Goal: Task Accomplishment & Management: Use online tool/utility

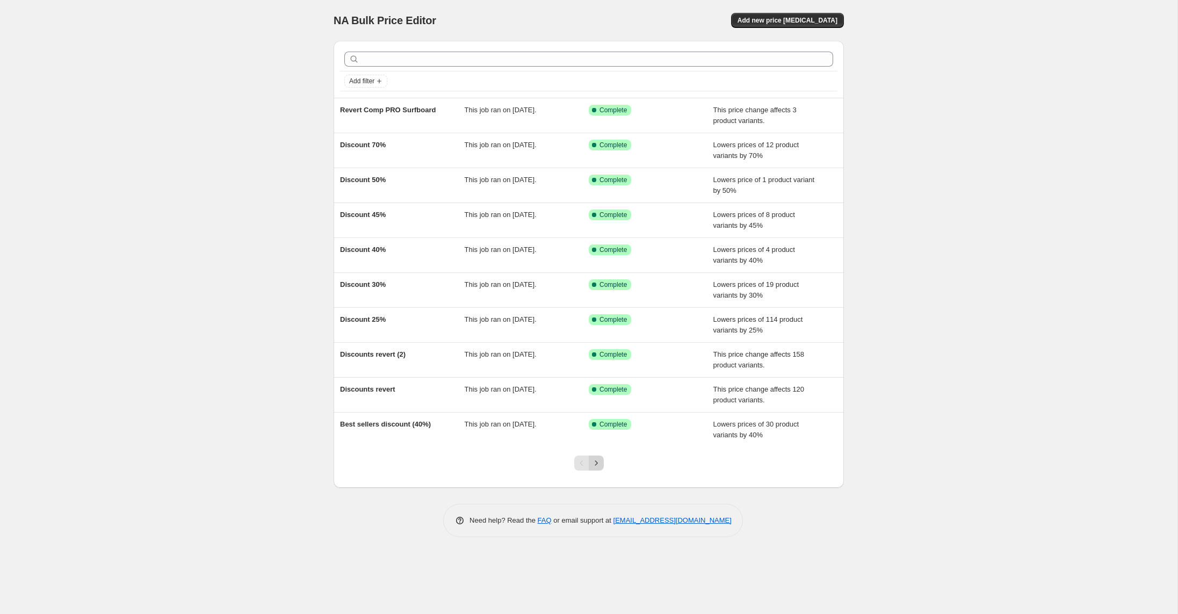
click at [593, 462] on icon "Next" at bounding box center [596, 463] width 11 height 11
click at [593, 464] on icon "Next" at bounding box center [596, 463] width 11 height 11
click at [580, 466] on icon "Previous" at bounding box center [581, 463] width 11 height 11
click at [777, 18] on span "Add new price [MEDICAL_DATA]" at bounding box center [787, 20] width 100 height 9
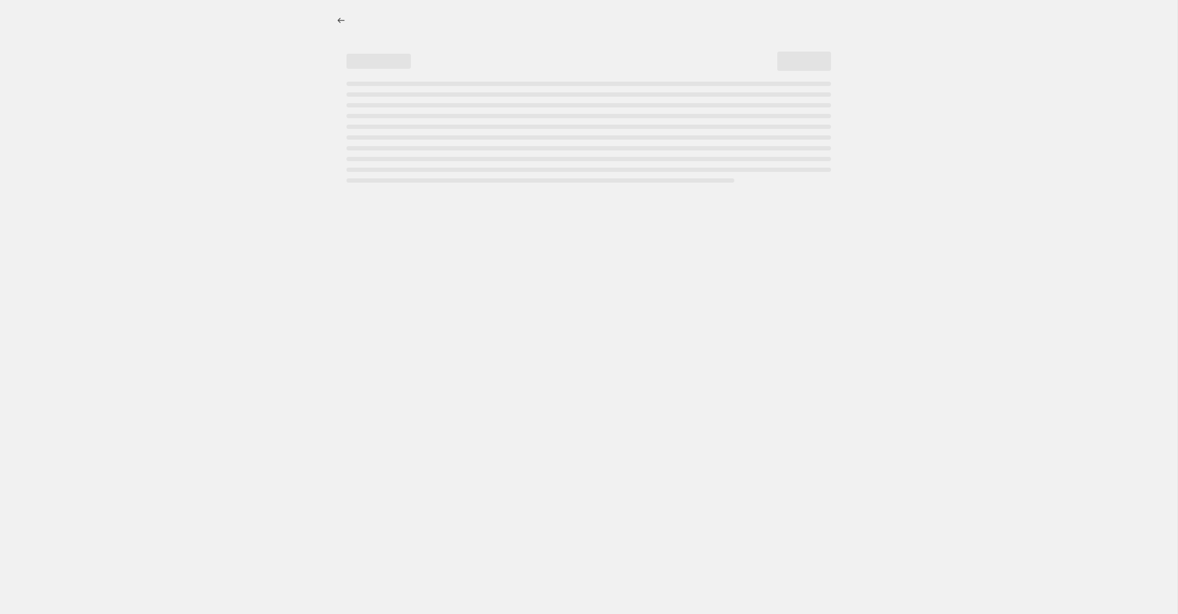
select select "percentage"
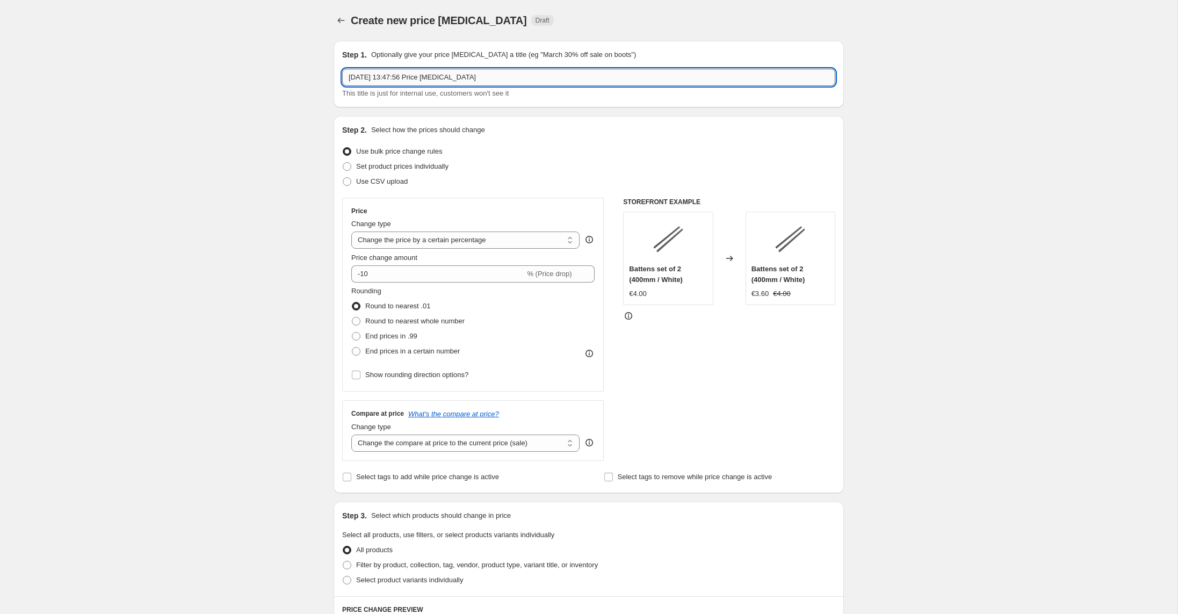
drag, startPoint x: 410, startPoint y: 67, endPoint x: 389, endPoint y: 70, distance: 21.1
click at [389, 70] on input "18 Sep 2025 at 13:47:56 Price change job" at bounding box center [588, 77] width 493 height 17
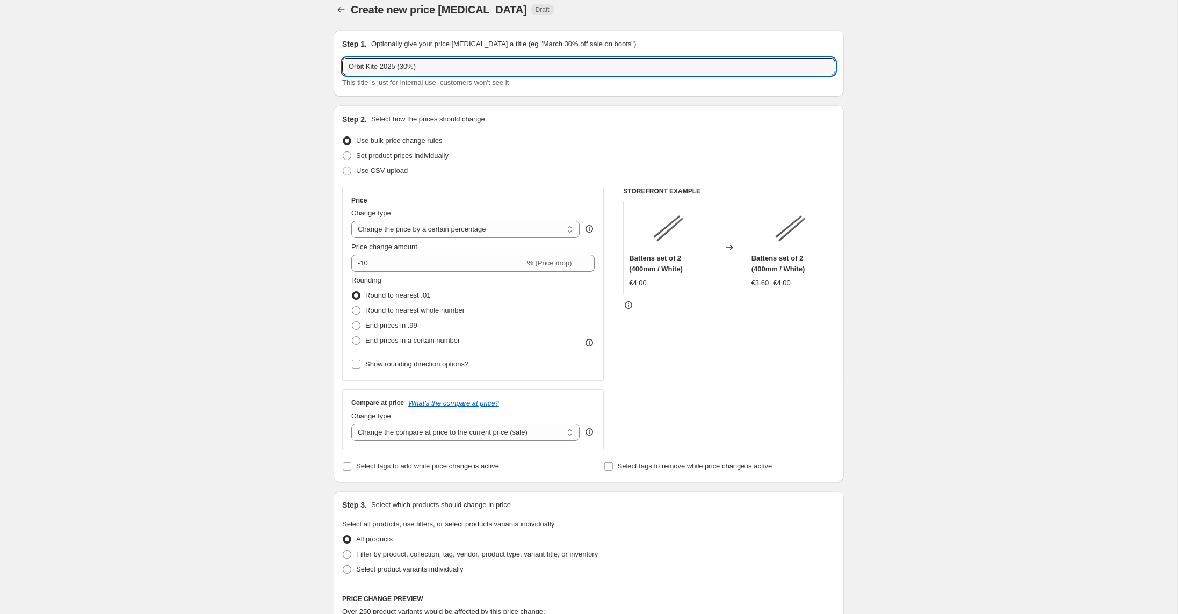
scroll to position [14, 0]
type input "Orbit Kite 2025 (30%)"
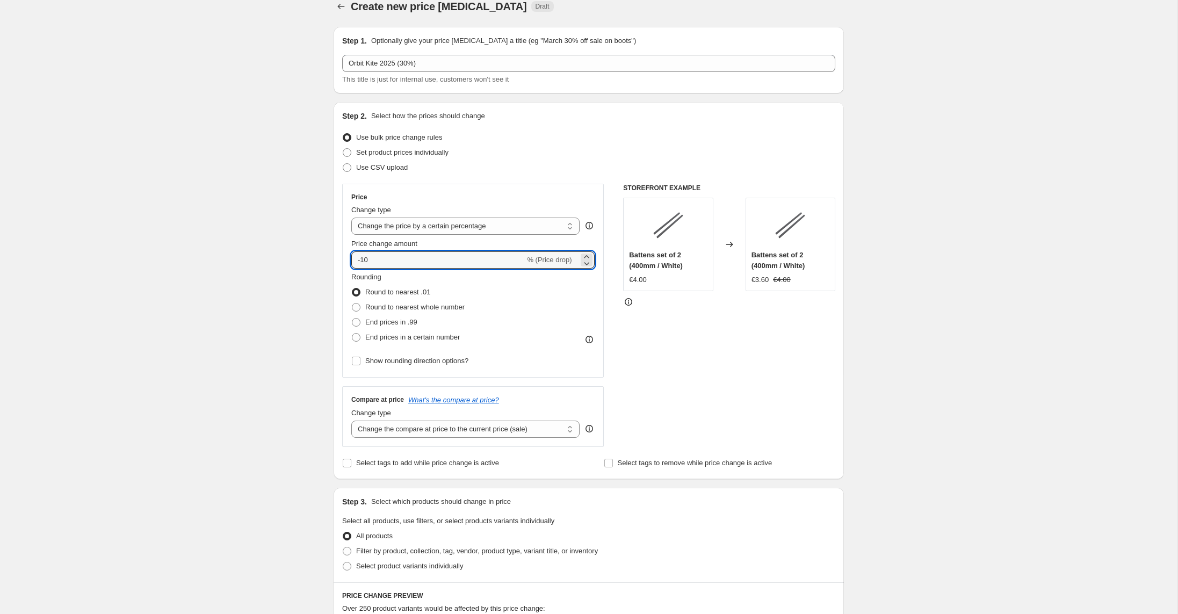
drag, startPoint x: 406, startPoint y: 260, endPoint x: 255, endPoint y: 245, distance: 151.7
click at [255, 245] on div "Create new price change job. This page is ready Create new price change job Dra…" at bounding box center [588, 553] width 1177 height 1134
type input "-30"
click at [197, 285] on div "Create new price change job. This page is ready Create new price change job Dra…" at bounding box center [588, 553] width 1177 height 1134
click at [437, 309] on span "Round to nearest whole number" at bounding box center [414, 307] width 99 height 8
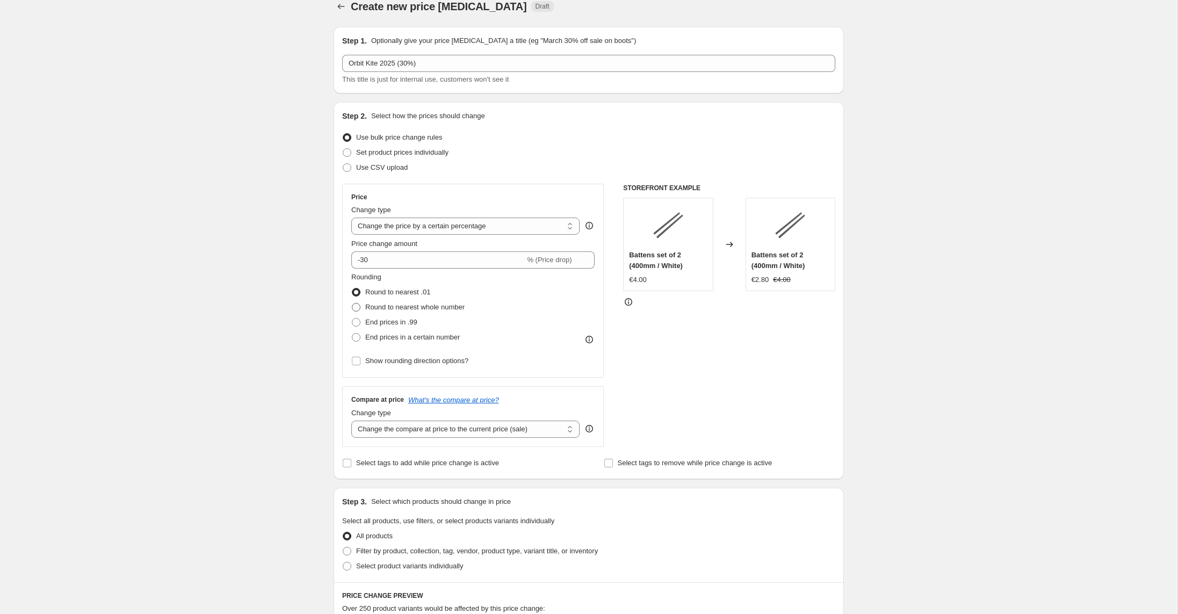
click at [352, 303] on input "Round to nearest whole number" at bounding box center [352, 303] width 1 height 1
radio input "true"
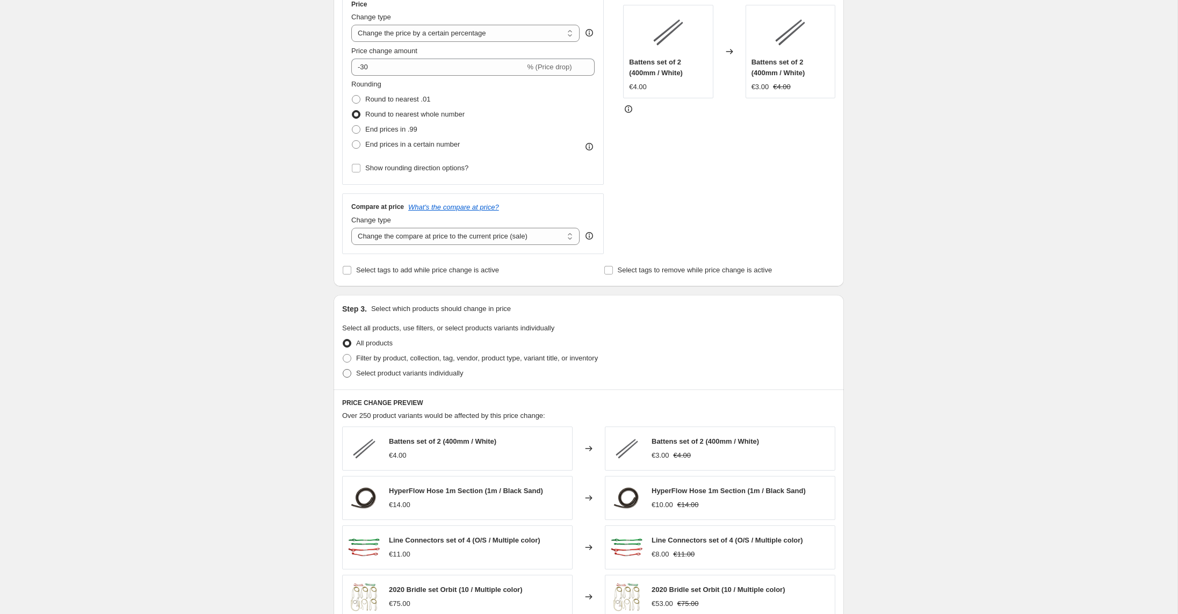
scroll to position [209, 0]
click at [389, 369] on span "Select product variants individually" at bounding box center [409, 371] width 107 height 8
click at [343, 367] on input "Select product variants individually" at bounding box center [343, 367] width 1 height 1
radio input "true"
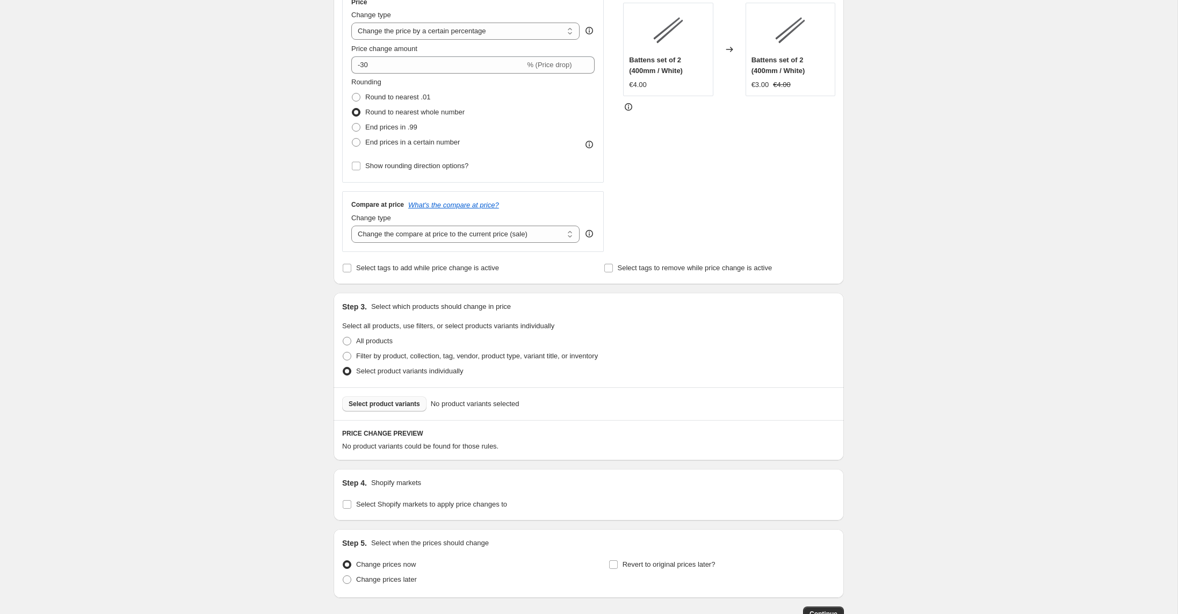
click at [400, 401] on span "Select product variants" at bounding box center [384, 404] width 71 height 9
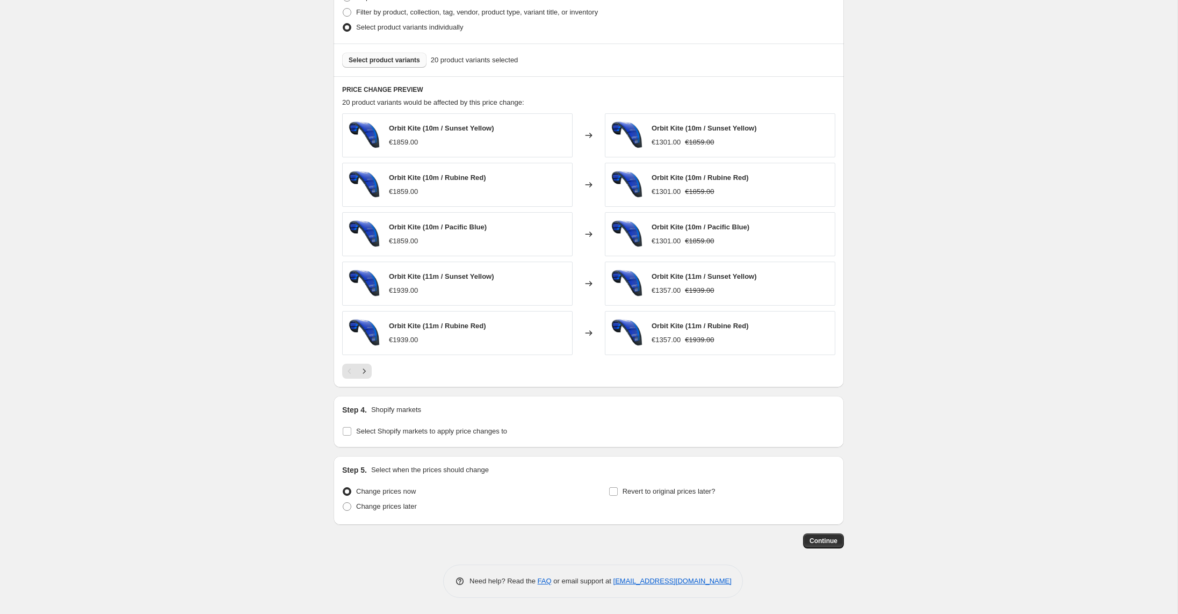
scroll to position [553, 0]
click at [395, 435] on span "Select Shopify markets to apply price changes to" at bounding box center [431, 431] width 151 height 8
click at [351, 435] on input "Select Shopify markets to apply price changes to" at bounding box center [347, 431] width 9 height 9
checkbox input "true"
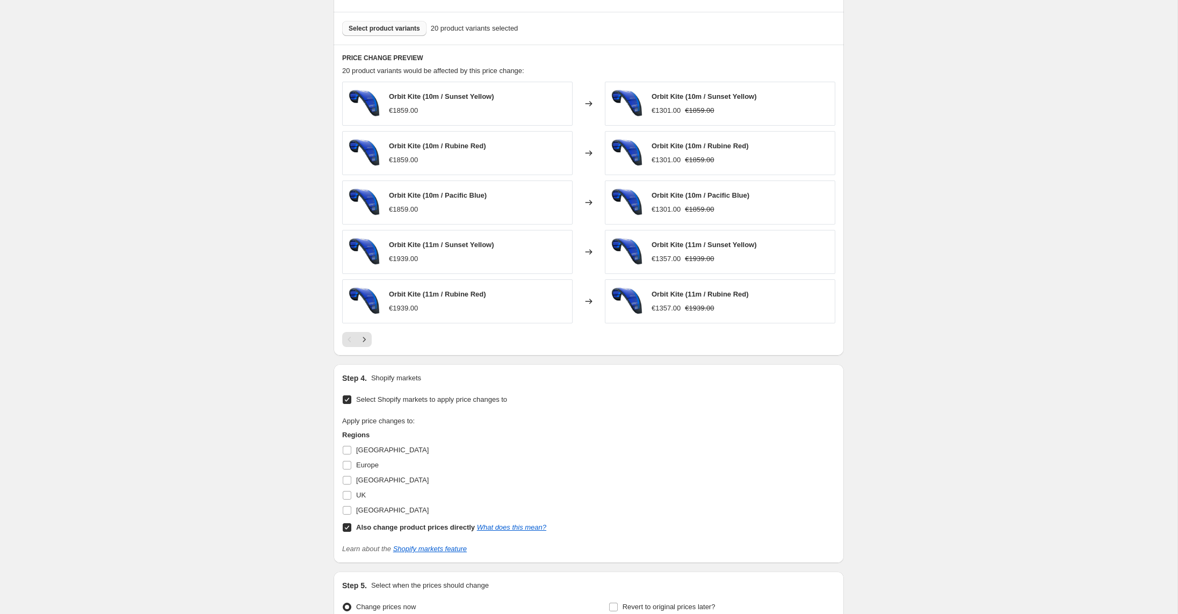
scroll to position [585, 0]
click at [348, 447] on input "[GEOGRAPHIC_DATA]" at bounding box center [347, 449] width 9 height 9
checkbox input "true"
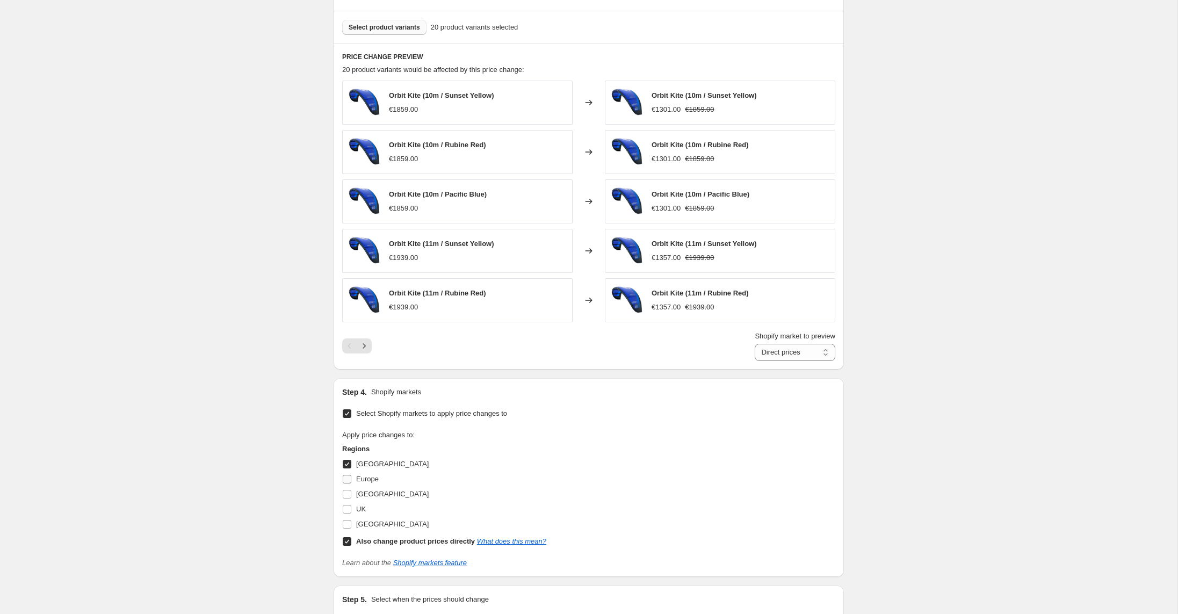
click at [359, 476] on span "Europe" at bounding box center [367, 479] width 23 height 8
click at [351, 476] on input "Europe" at bounding box center [347, 479] width 9 height 9
checkbox input "true"
drag, startPoint x: 360, startPoint y: 489, endPoint x: 358, endPoint y: 497, distance: 8.7
click at [360, 490] on span "[GEOGRAPHIC_DATA]" at bounding box center [392, 494] width 73 height 11
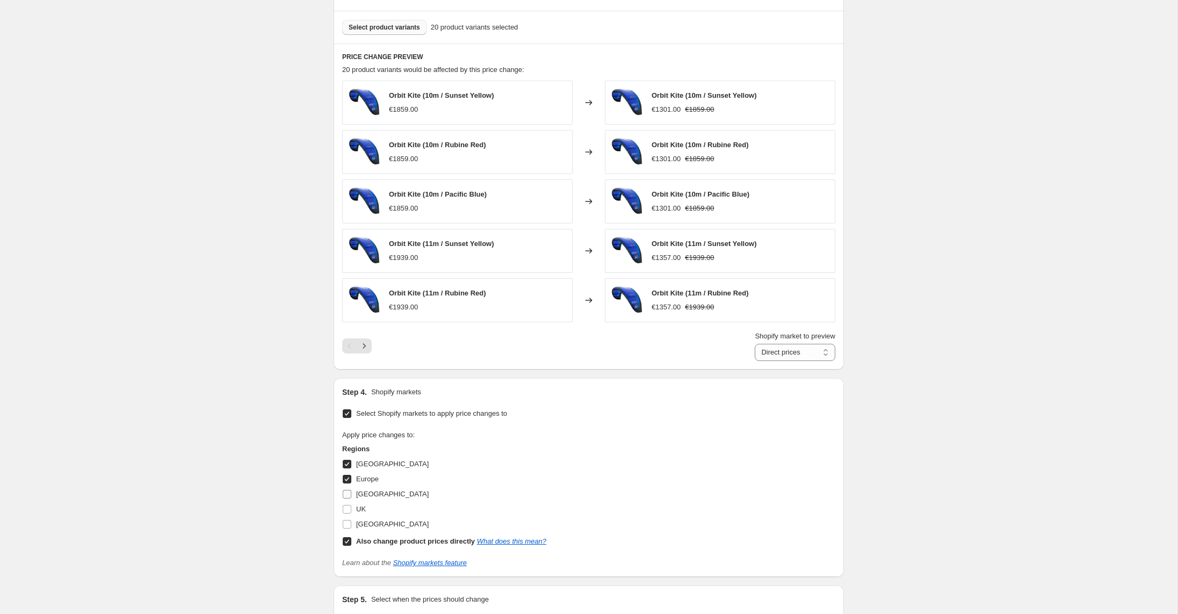
click at [351, 490] on input "[GEOGRAPHIC_DATA]" at bounding box center [347, 494] width 9 height 9
checkbox input "true"
click at [356, 510] on label "UK" at bounding box center [354, 509] width 24 height 15
click at [351, 510] on input "UK" at bounding box center [347, 509] width 9 height 9
checkbox input "true"
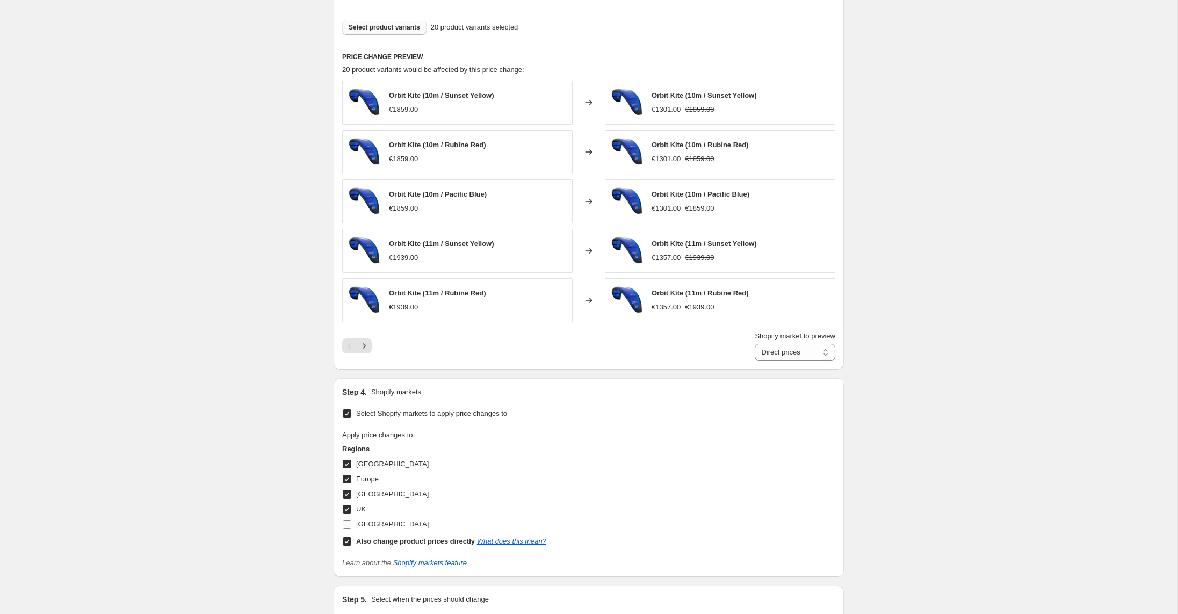
click at [354, 524] on label "[GEOGRAPHIC_DATA]" at bounding box center [385, 524] width 86 height 15
click at [351, 524] on input "[GEOGRAPHIC_DATA]" at bounding box center [347, 524] width 9 height 9
checkbox input "true"
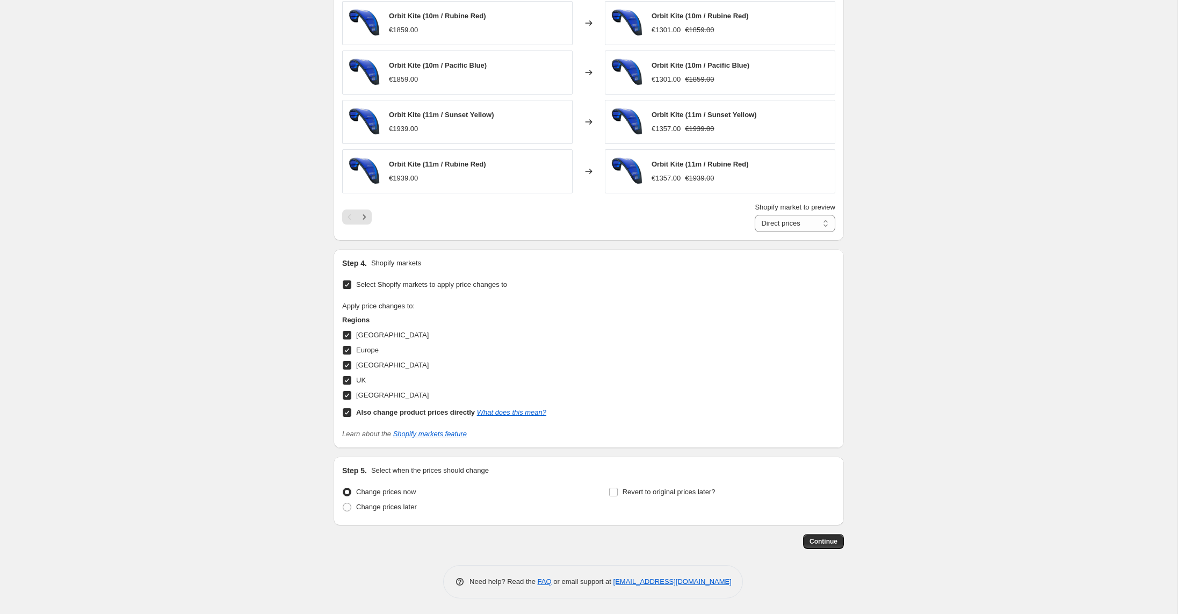
scroll to position [715, 0]
click at [823, 546] on button "Continue" at bounding box center [823, 540] width 41 height 15
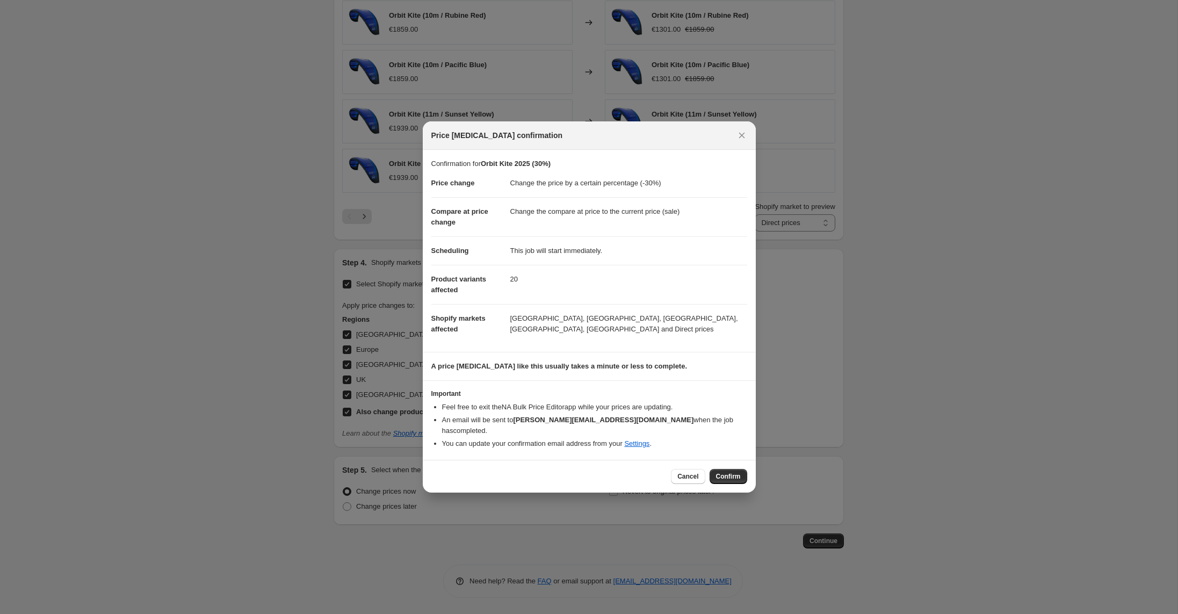
click at [738, 472] on span "Confirm" at bounding box center [728, 476] width 25 height 9
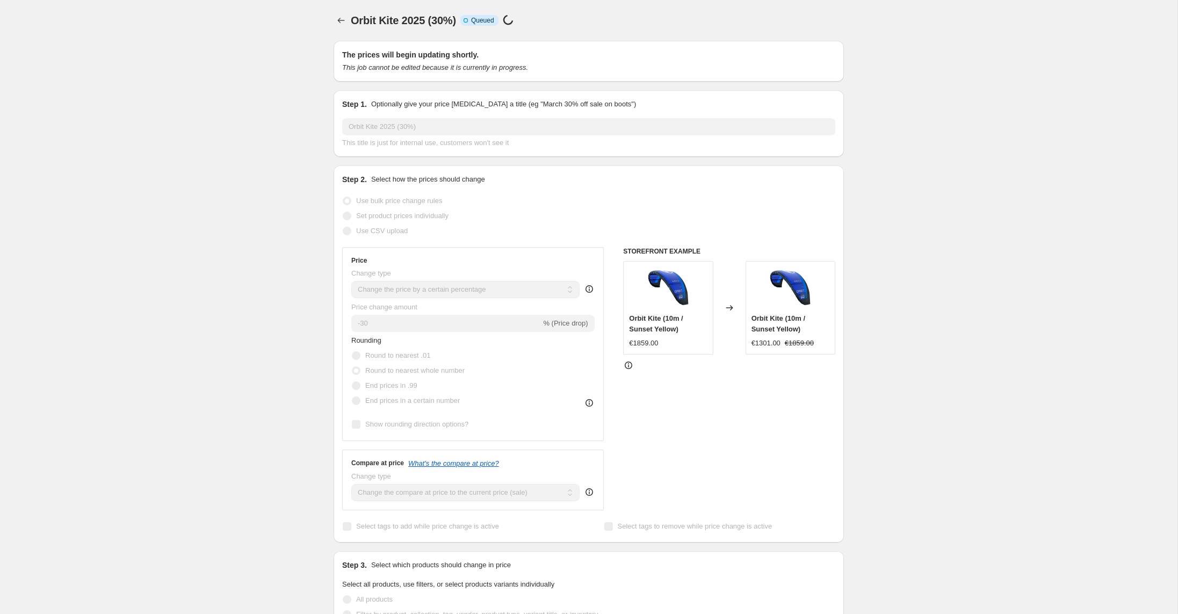
scroll to position [715, 0]
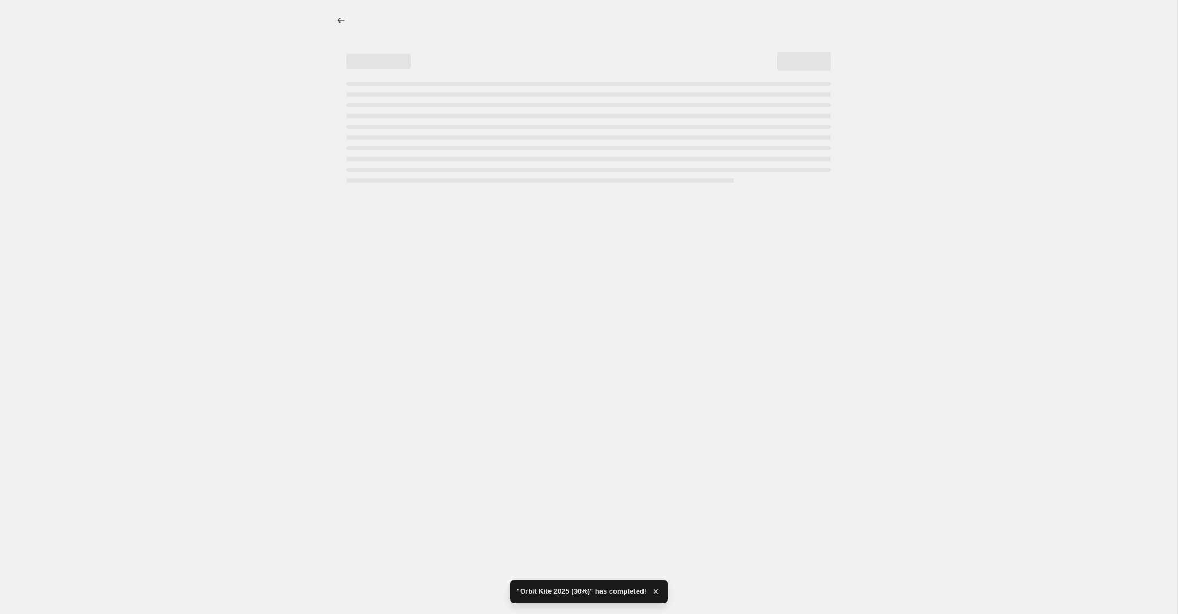
select select "percentage"
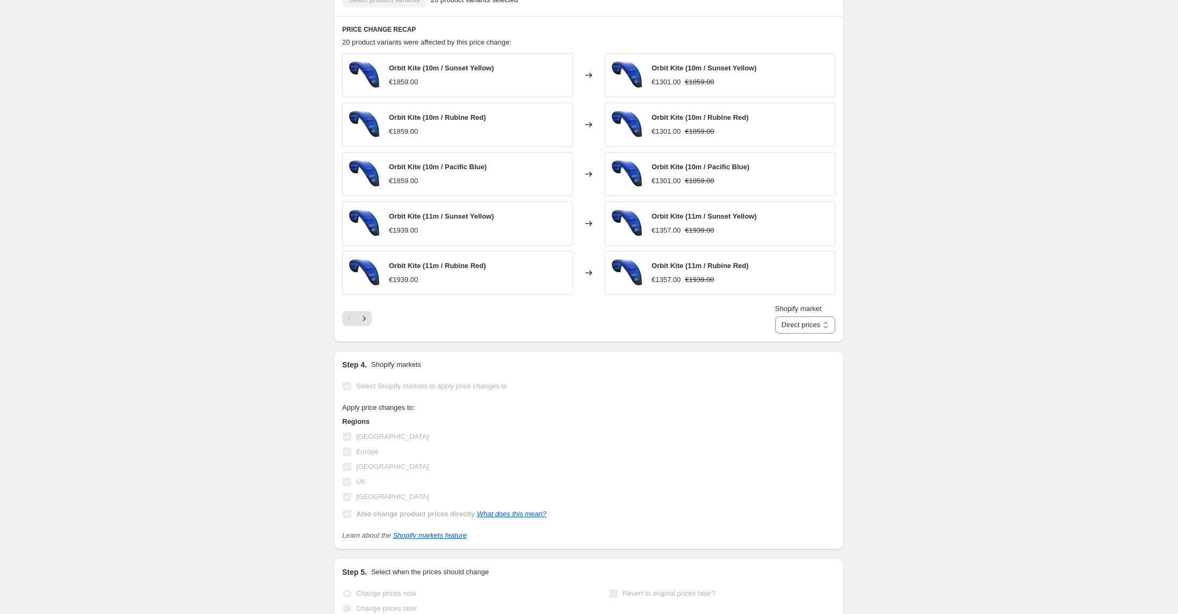
scroll to position [0, 0]
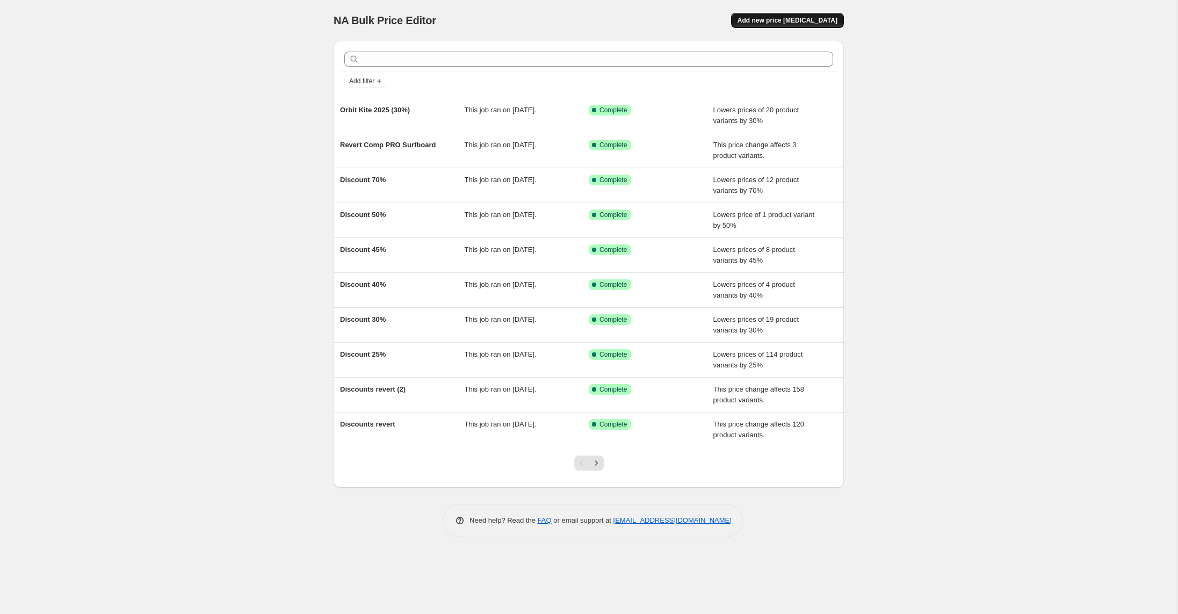
click at [774, 23] on span "Add new price [MEDICAL_DATA]" at bounding box center [787, 20] width 100 height 9
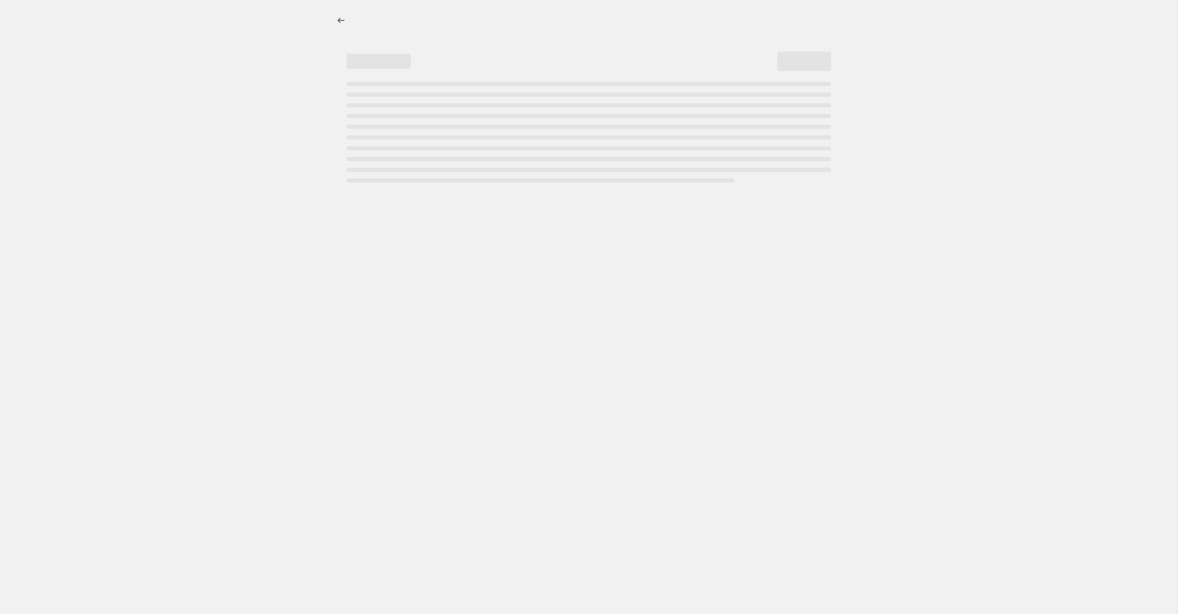
select select "percentage"
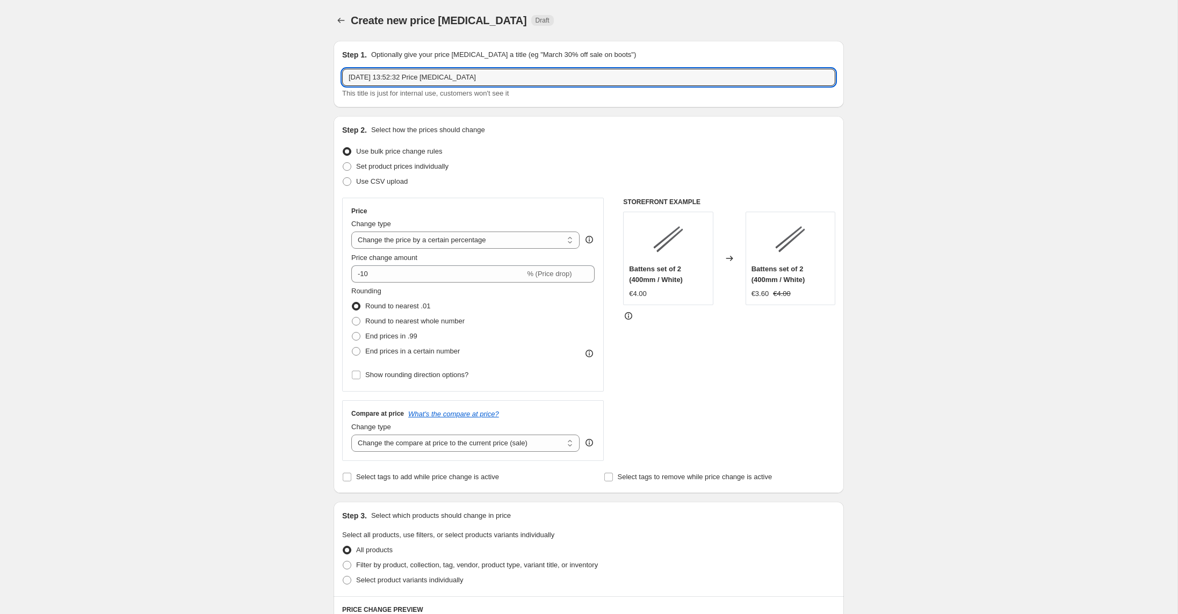
drag, startPoint x: 520, startPoint y: 75, endPoint x: 342, endPoint y: 61, distance: 179.4
click at [342, 61] on div "Step 1. Optionally give your price [MEDICAL_DATA] a title (eg "March 30% off sa…" at bounding box center [589, 74] width 510 height 67
type input "Orbit 2024 (revert)"
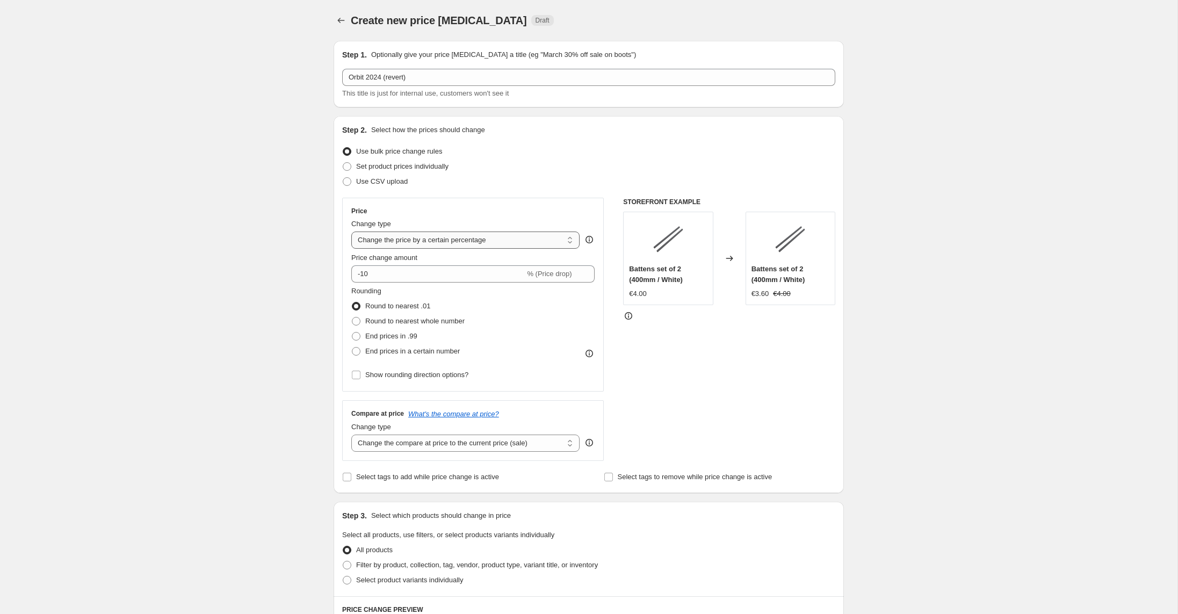
select select "to"
type input "80.00"
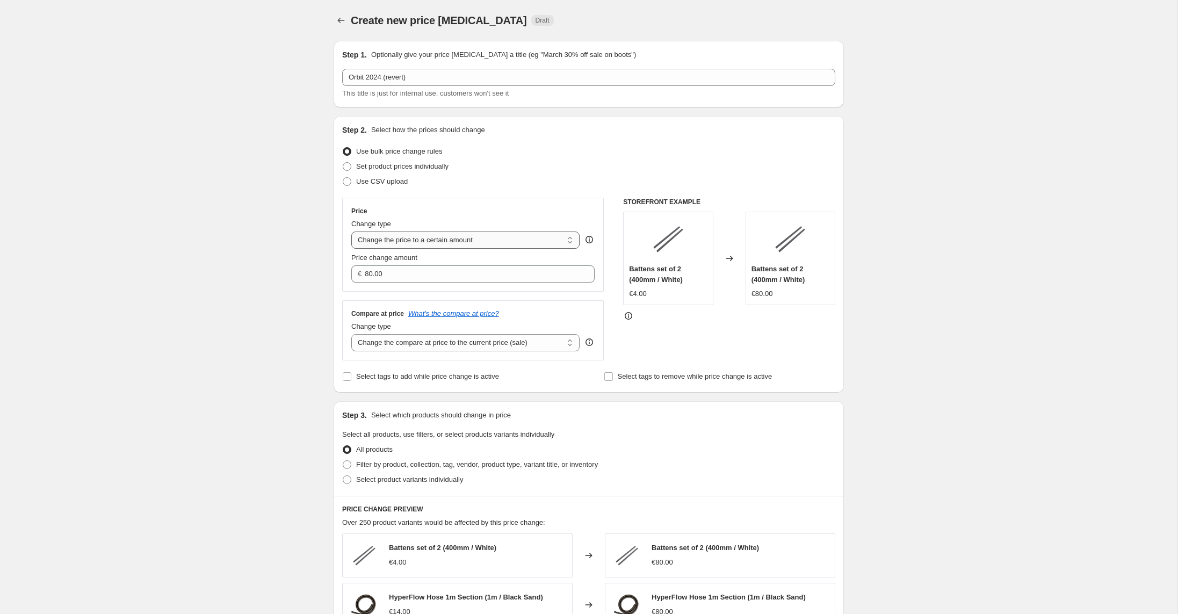
select select "ecap"
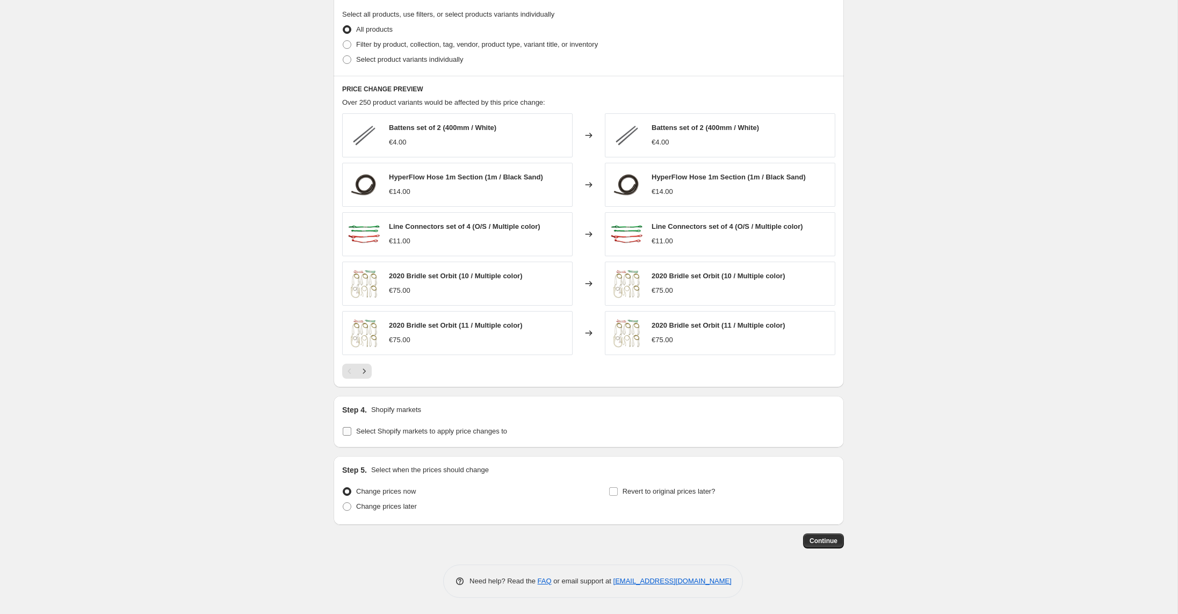
scroll to position [401, 0]
click at [379, 437] on label "Select Shopify markets to apply price changes to" at bounding box center [424, 431] width 165 height 15
click at [351, 436] on input "Select Shopify markets to apply price changes to" at bounding box center [347, 431] width 9 height 9
checkbox input "true"
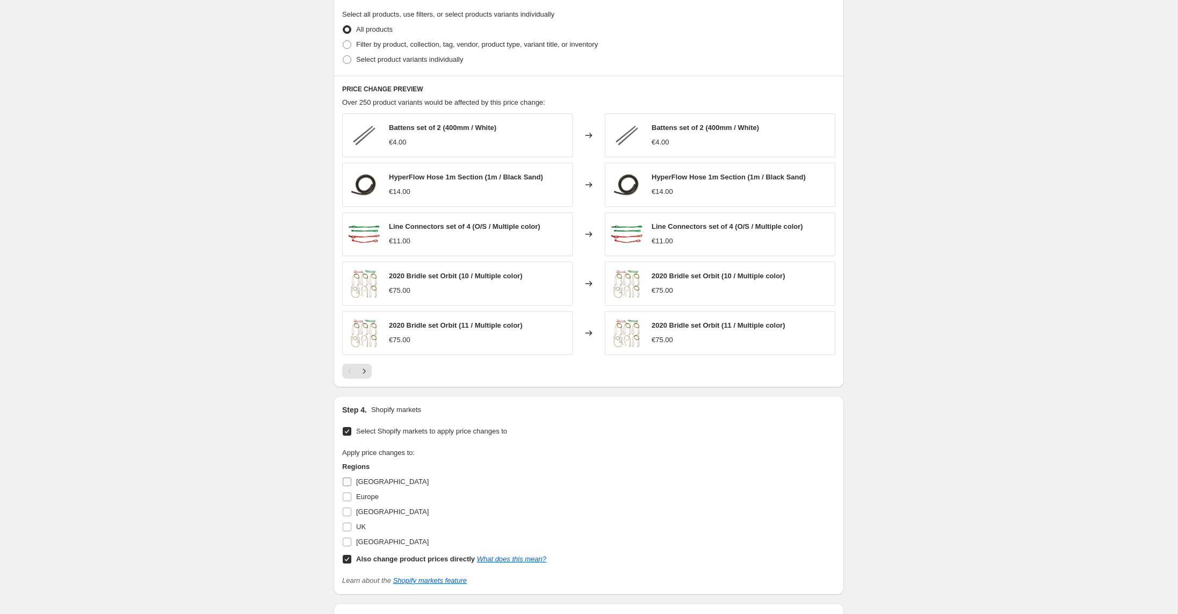
click at [364, 482] on span "[GEOGRAPHIC_DATA]" at bounding box center [392, 481] width 73 height 8
click at [351, 482] on input "[GEOGRAPHIC_DATA]" at bounding box center [347, 481] width 9 height 9
checkbox input "true"
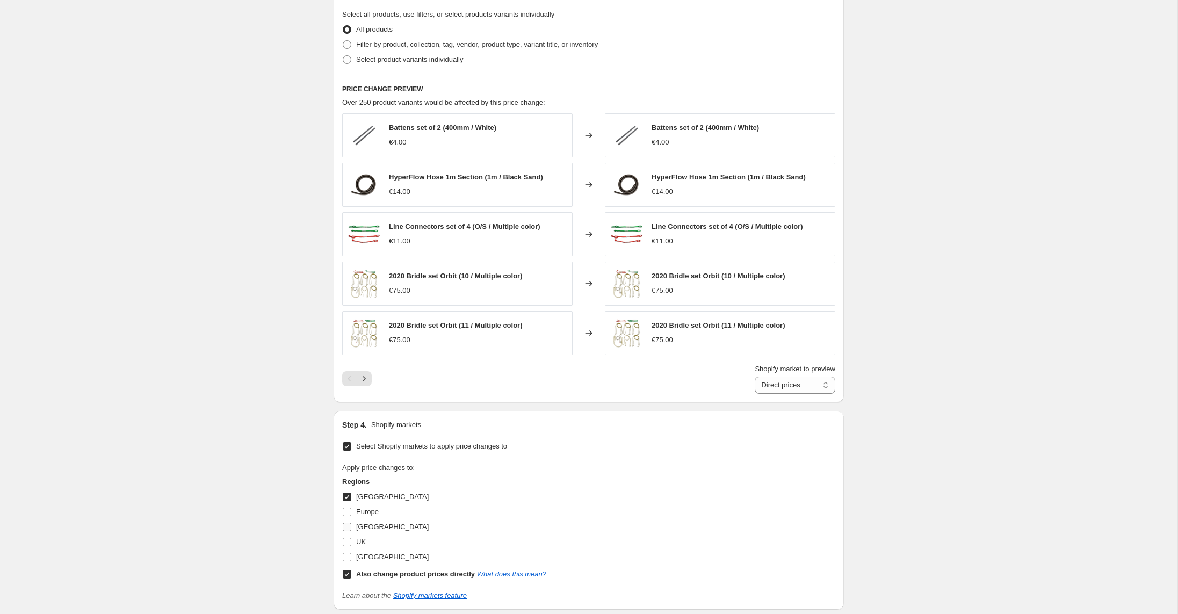
click at [363, 516] on span "Europe" at bounding box center [367, 511] width 23 height 11
click at [351, 516] on input "Europe" at bounding box center [347, 512] width 9 height 9
checkbox input "true"
click at [367, 528] on span "[GEOGRAPHIC_DATA]" at bounding box center [392, 527] width 73 height 8
click at [351, 528] on input "[GEOGRAPHIC_DATA]" at bounding box center [347, 527] width 9 height 9
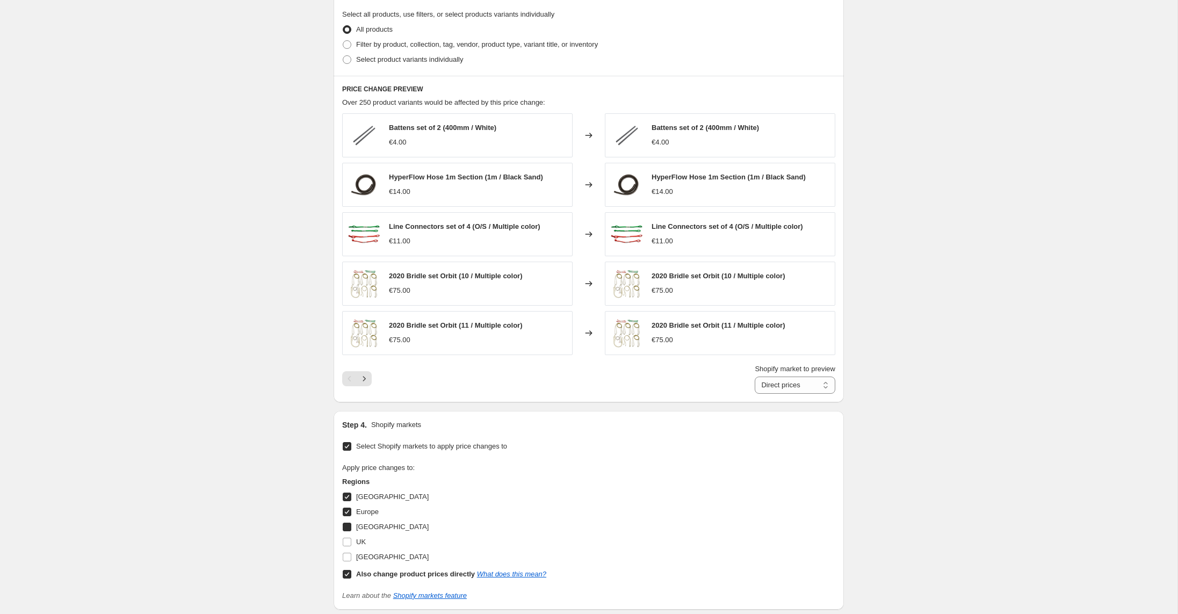
checkbox input "true"
drag, startPoint x: 355, startPoint y: 542, endPoint x: 360, endPoint y: 558, distance: 16.0
click at [356, 545] on label "UK" at bounding box center [354, 541] width 24 height 15
click at [351, 545] on input "UK" at bounding box center [347, 542] width 9 height 9
checkbox input "true"
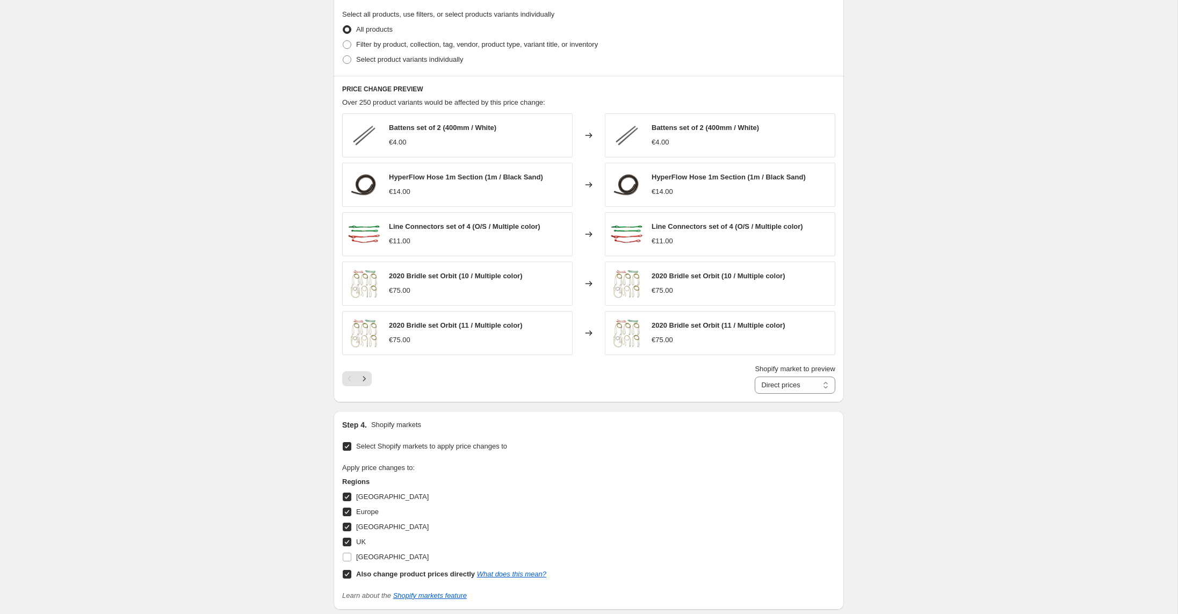
drag, startPoint x: 360, startPoint y: 559, endPoint x: 382, endPoint y: 551, distance: 23.4
click at [361, 558] on span "[GEOGRAPHIC_DATA]" at bounding box center [392, 557] width 73 height 8
click at [351, 558] on input "[GEOGRAPHIC_DATA]" at bounding box center [347, 557] width 9 height 9
checkbox input "true"
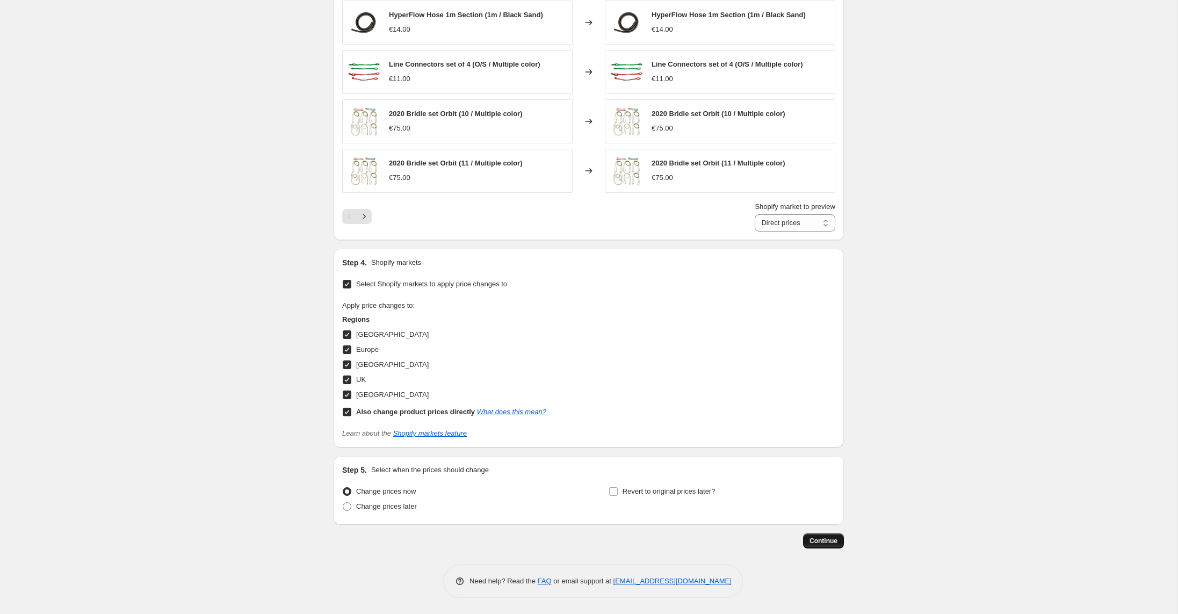
scroll to position [563, 0]
click at [831, 544] on span "Continue" at bounding box center [823, 541] width 28 height 9
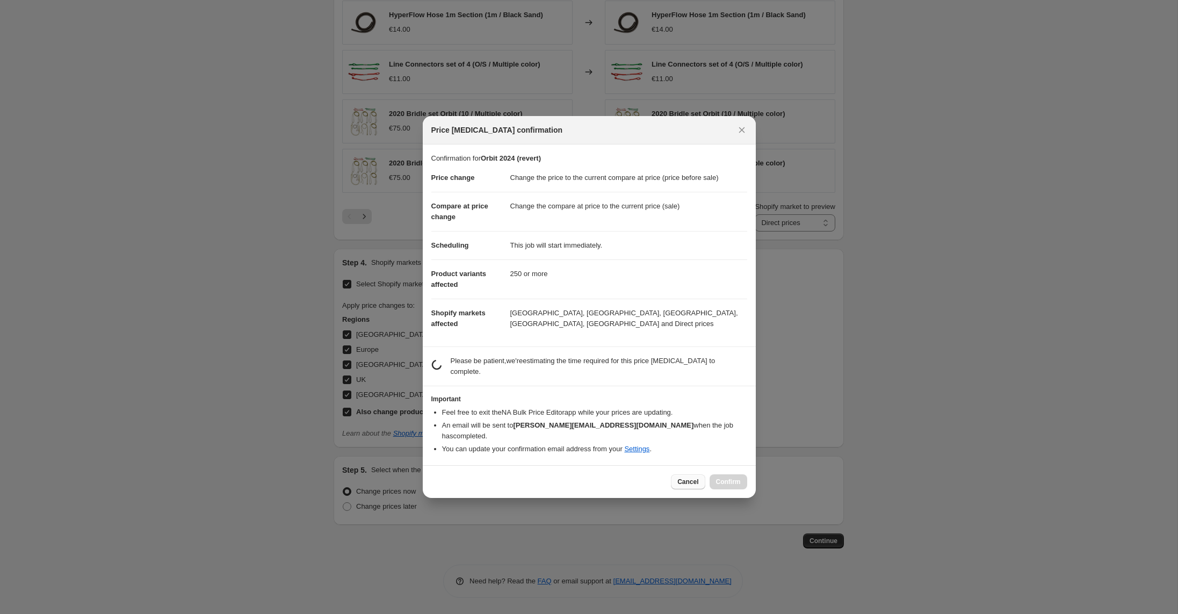
click at [696, 477] on span "Cancel" at bounding box center [687, 481] width 21 height 9
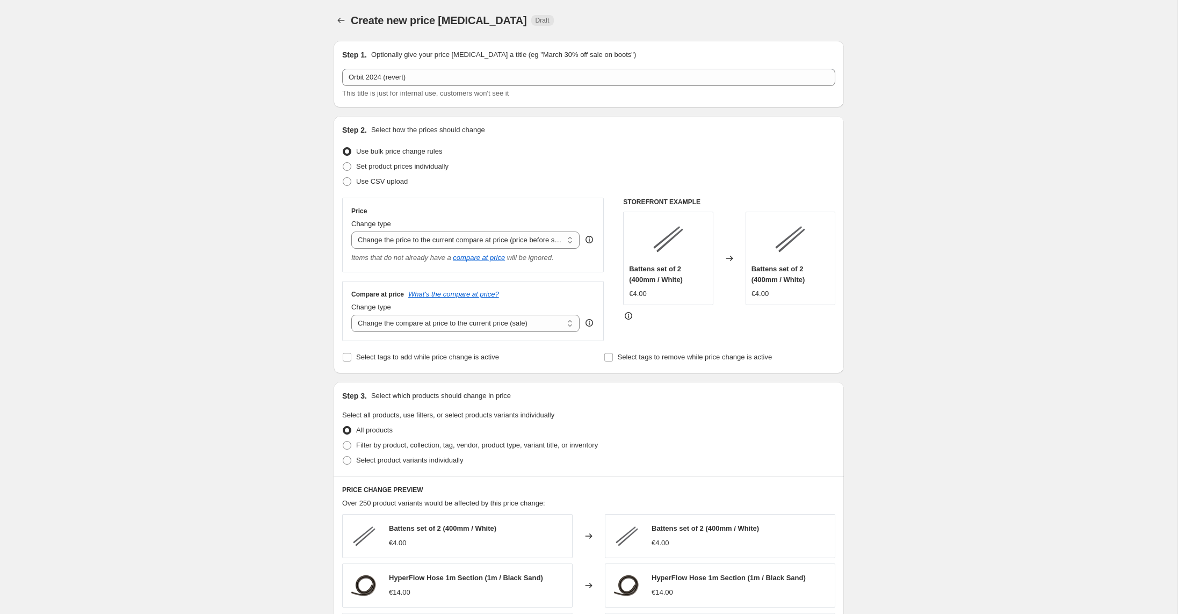
scroll to position [231, 0]
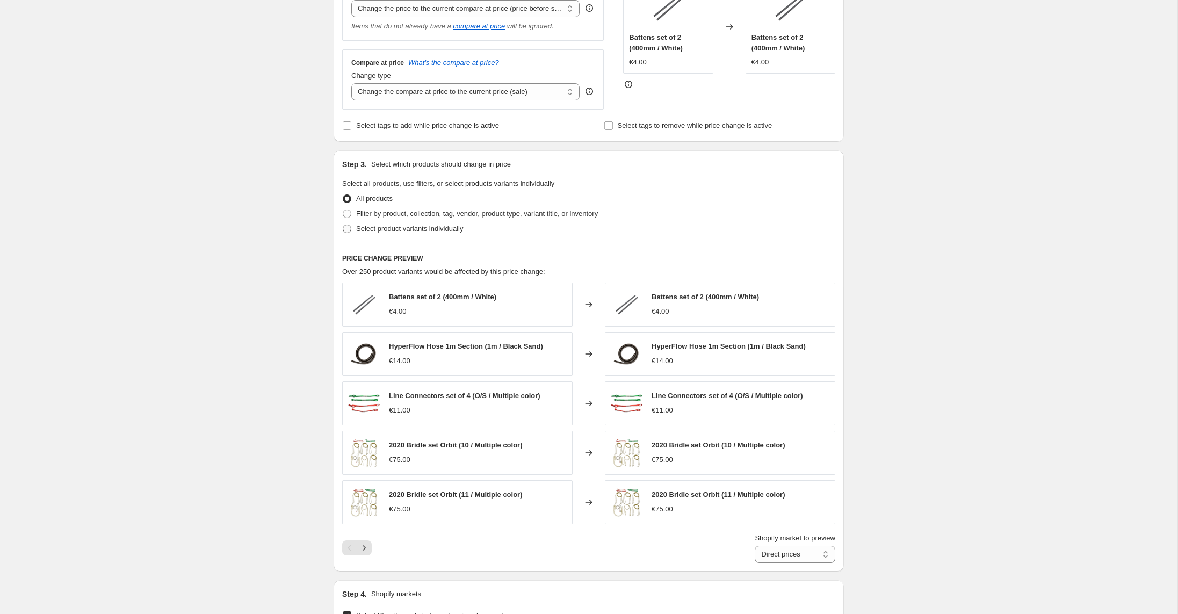
drag, startPoint x: 423, startPoint y: 223, endPoint x: 428, endPoint y: 228, distance: 6.5
click at [423, 223] on label "Select product variants individually" at bounding box center [402, 228] width 121 height 15
click at [343, 225] on input "Select product variants individually" at bounding box center [343, 225] width 1 height 1
radio input "true"
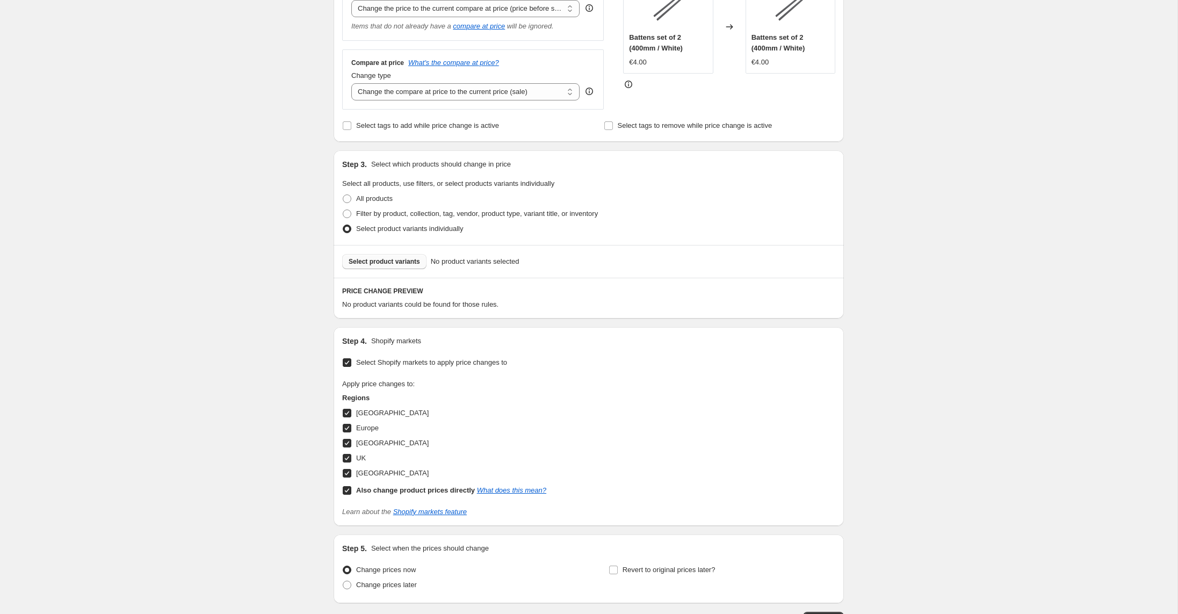
click at [387, 259] on span "Select product variants" at bounding box center [384, 261] width 71 height 9
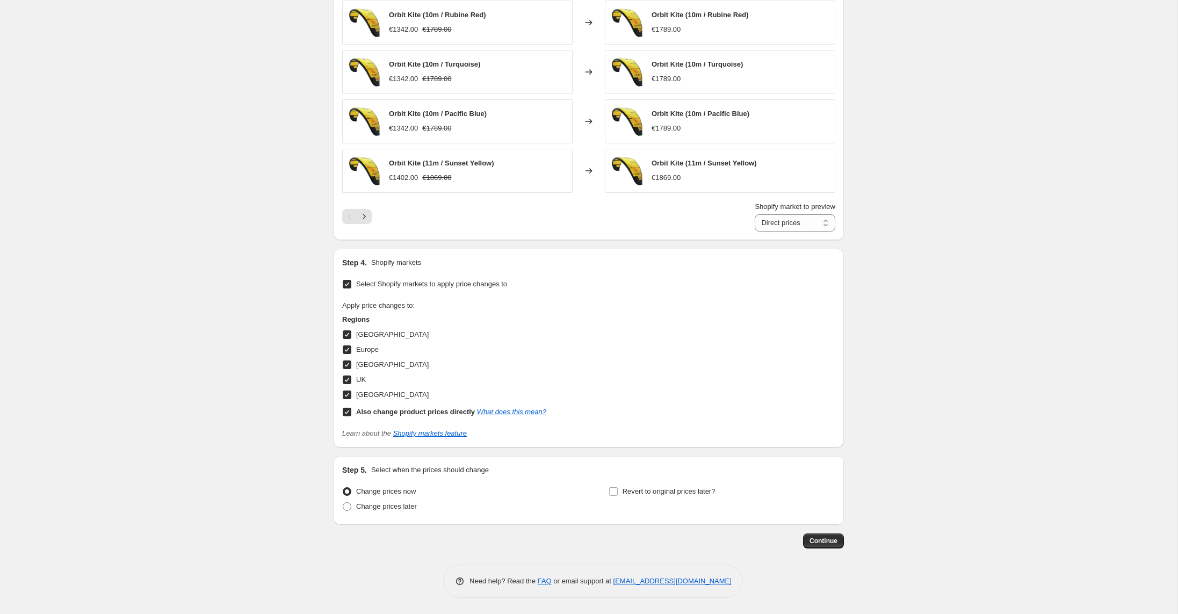
scroll to position [596, 0]
click at [827, 544] on span "Continue" at bounding box center [823, 541] width 28 height 9
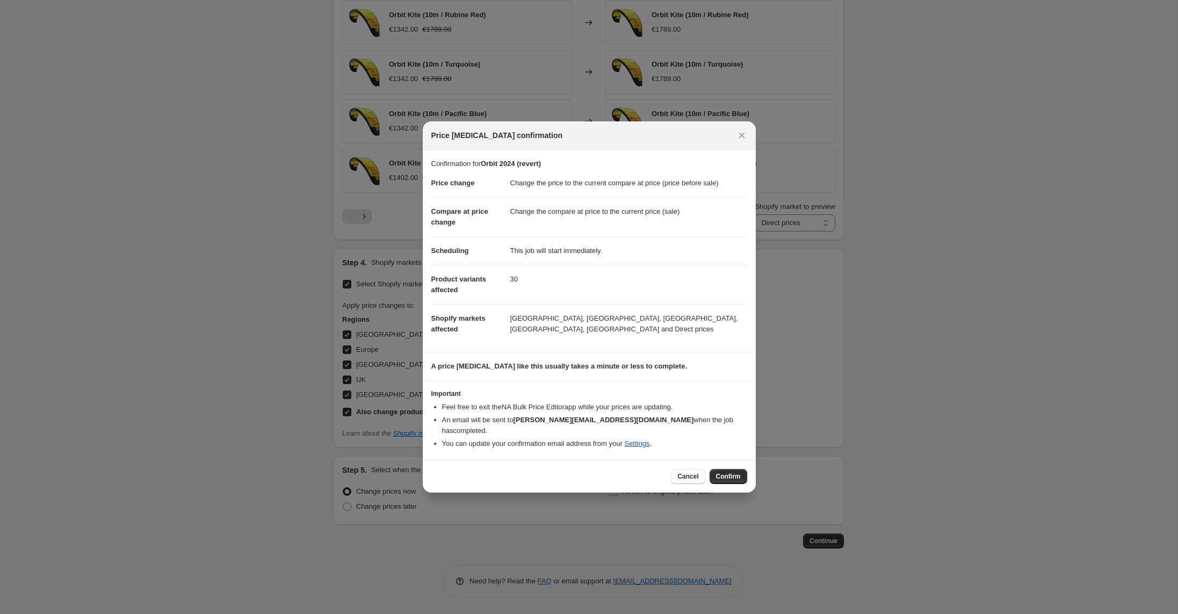
click at [728, 472] on span "Confirm" at bounding box center [728, 476] width 25 height 9
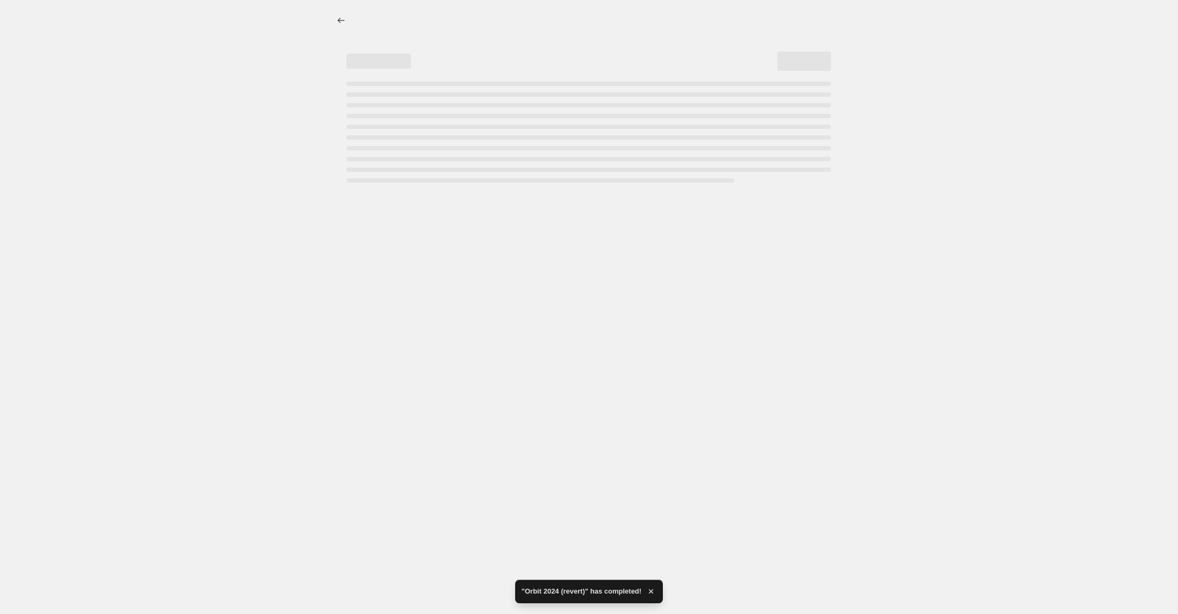
select select "ecap"
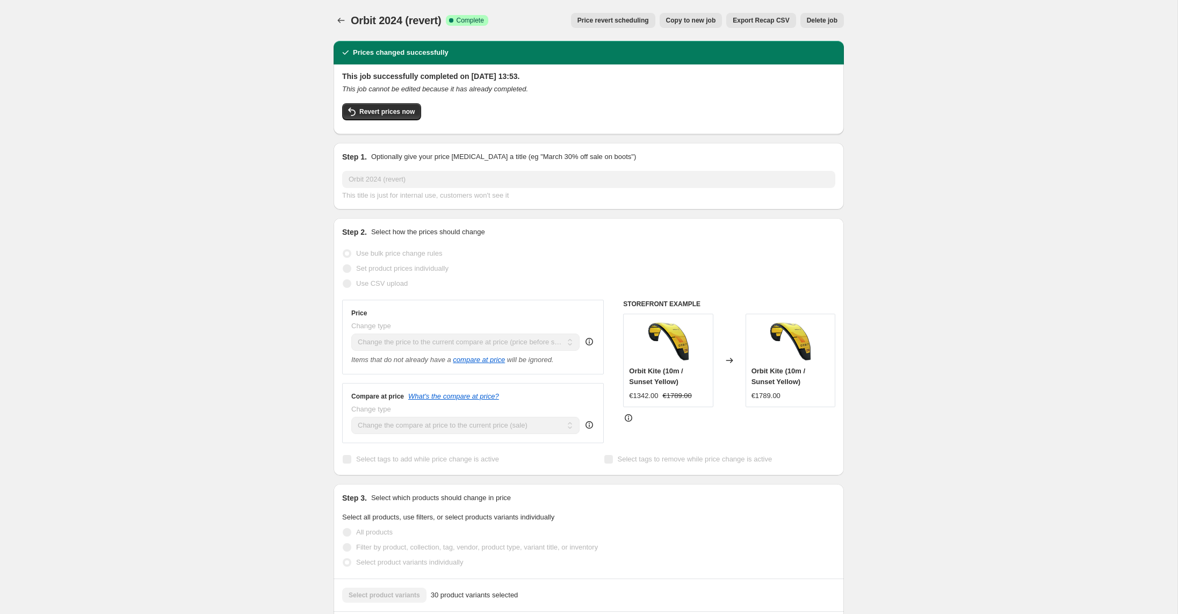
click at [701, 23] on span "Copy to new job" at bounding box center [691, 20] width 50 height 9
select select "ecap"
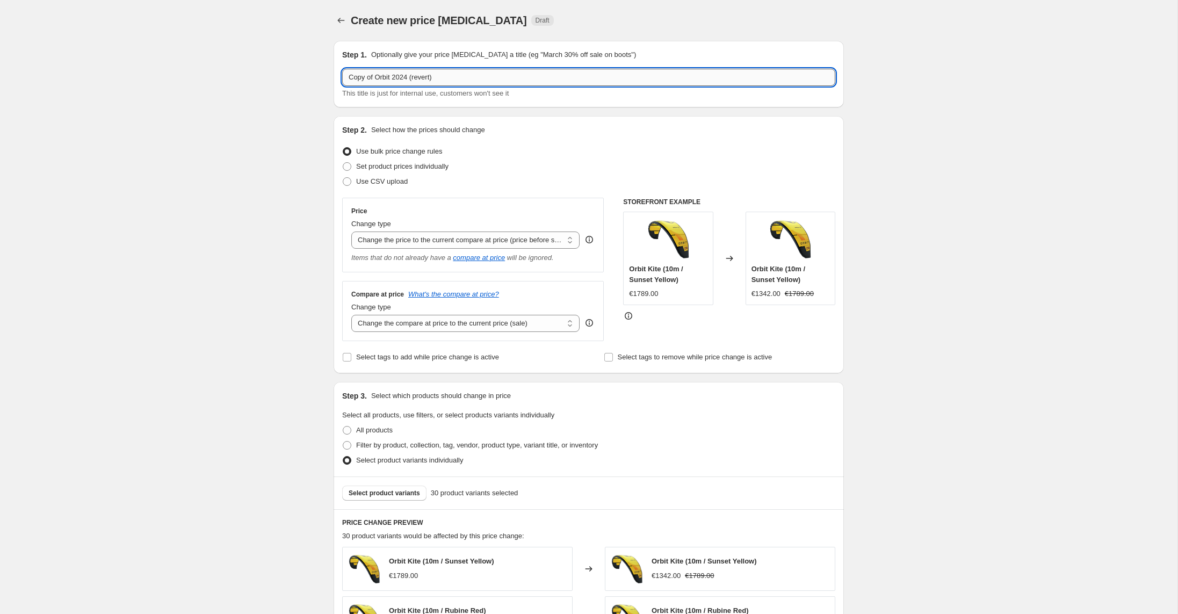
drag, startPoint x: 437, startPoint y: 77, endPoint x: 447, endPoint y: 71, distance: 12.5
click at [437, 77] on input "Copy of Orbit 2024 (revert)" at bounding box center [588, 77] width 493 height 17
type input "Copy of Orbit 2024 (40%)"
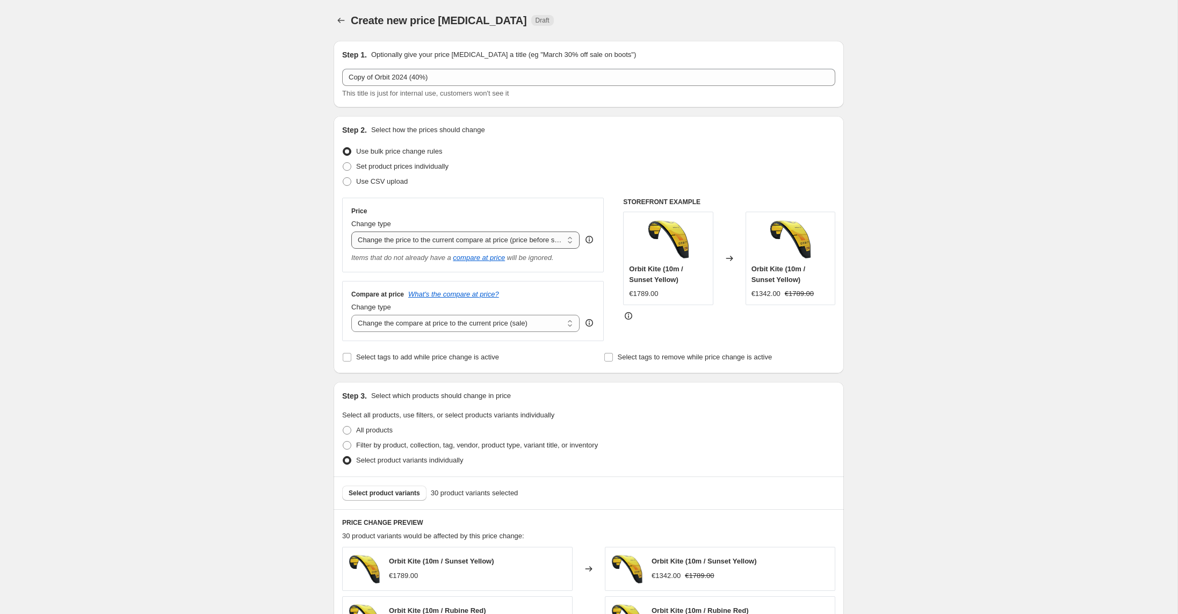
select select "percentage"
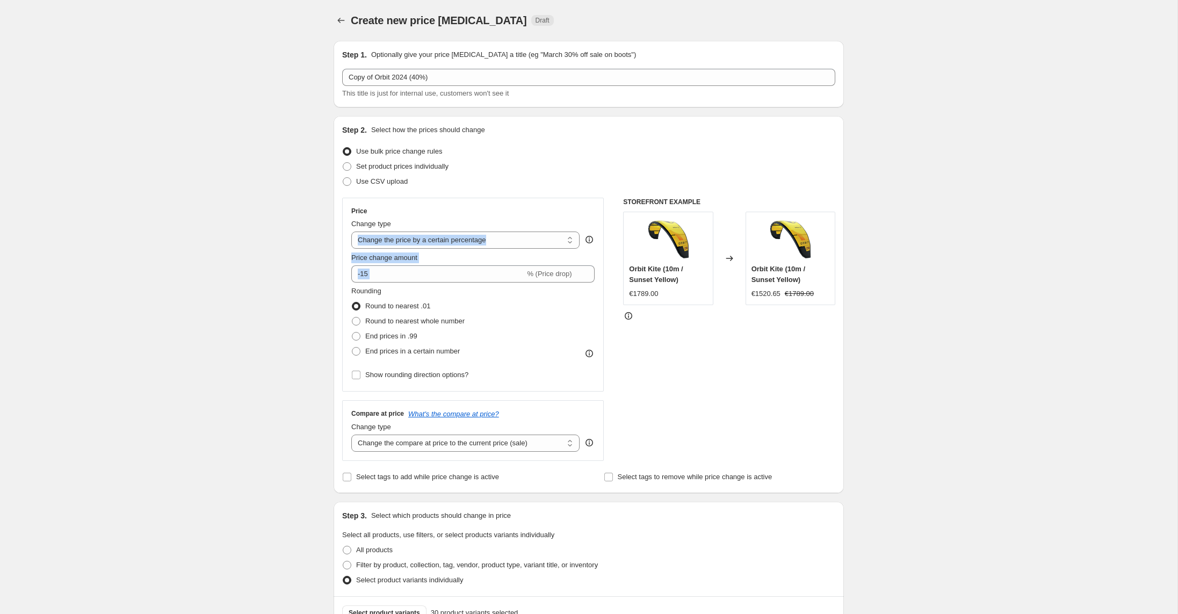
drag, startPoint x: 279, startPoint y: 254, endPoint x: 214, endPoint y: 243, distance: 65.9
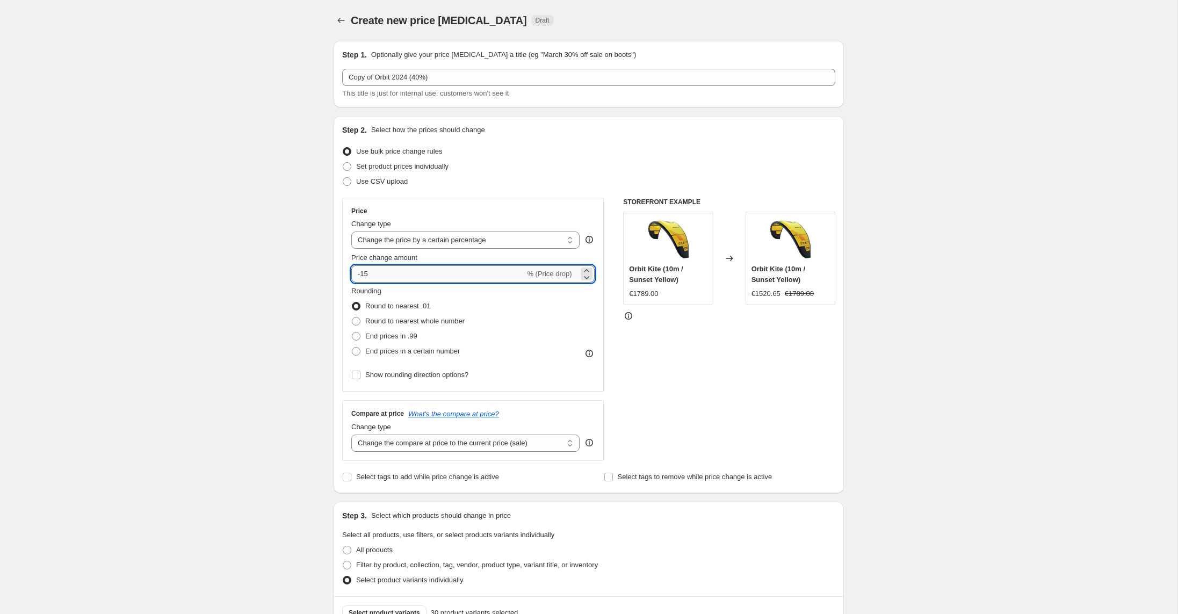
click at [365, 265] on input "-15" at bounding box center [437, 273] width 173 height 17
drag, startPoint x: 387, startPoint y: 272, endPoint x: 271, endPoint y: 259, distance: 116.3
type input "-40"
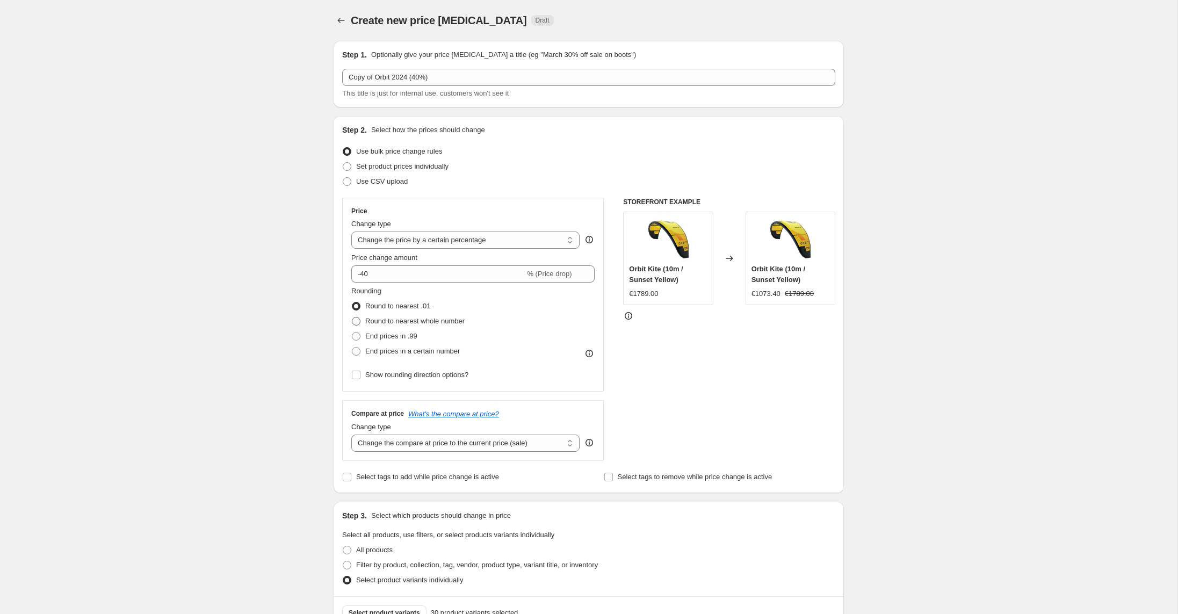
click at [366, 321] on span "Round to nearest whole number" at bounding box center [414, 321] width 99 height 8
click at [352, 317] on input "Round to nearest whole number" at bounding box center [352, 317] width 1 height 1
radio input "true"
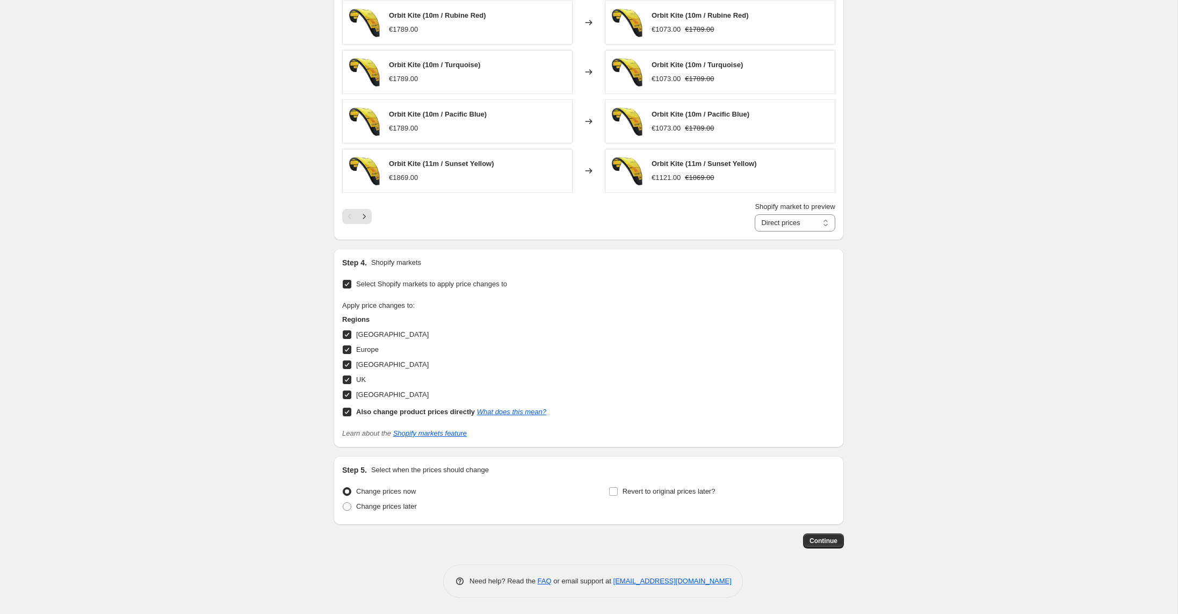
scroll to position [715, 0]
click at [828, 544] on span "Continue" at bounding box center [823, 541] width 28 height 9
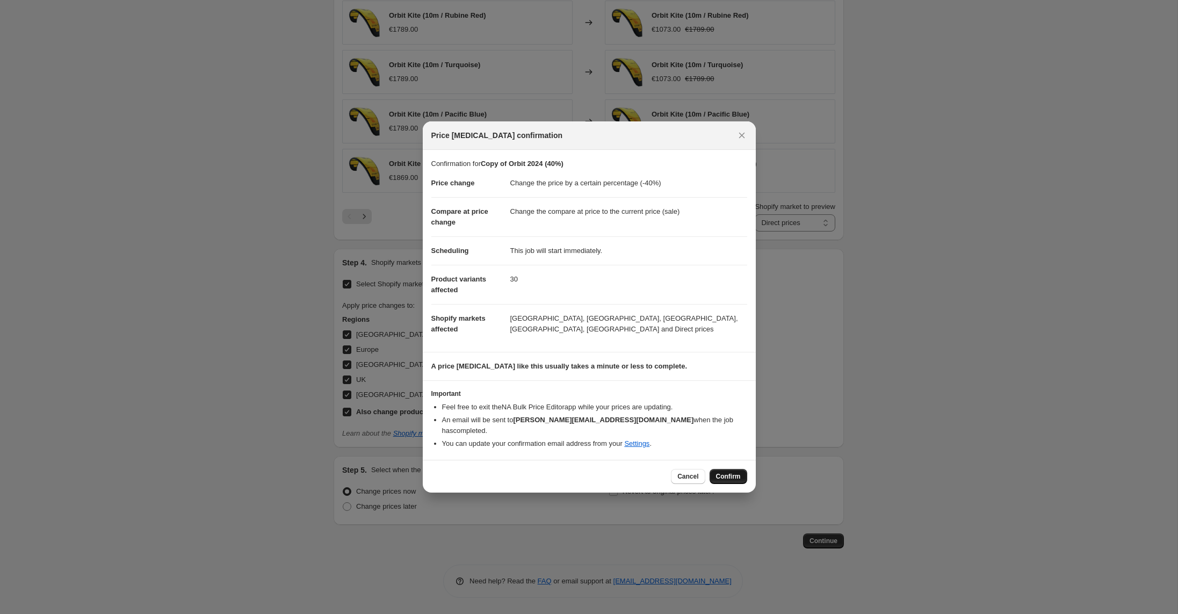
click at [728, 473] on span "Confirm" at bounding box center [728, 476] width 25 height 9
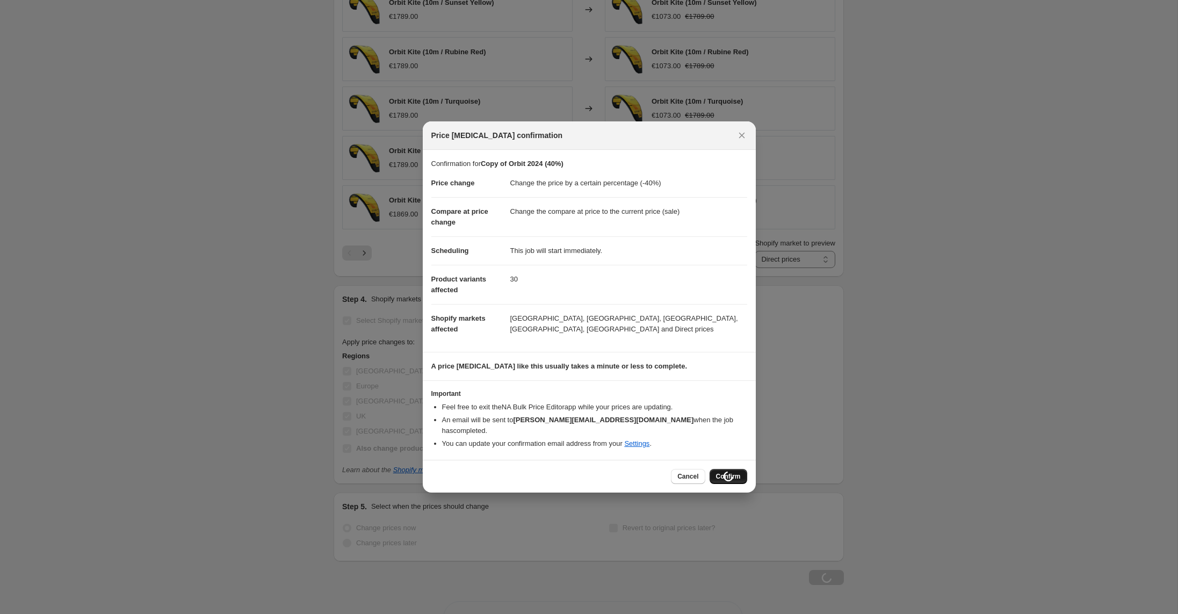
scroll to position [715, 0]
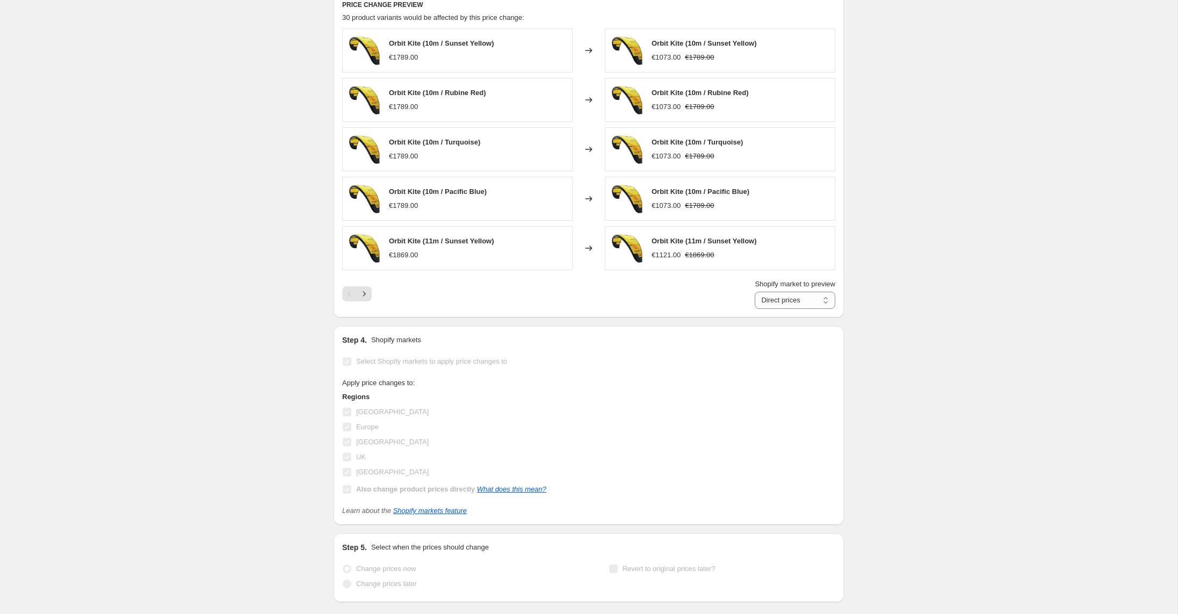
select select "percentage"
